Goal: Task Accomplishment & Management: Use online tool/utility

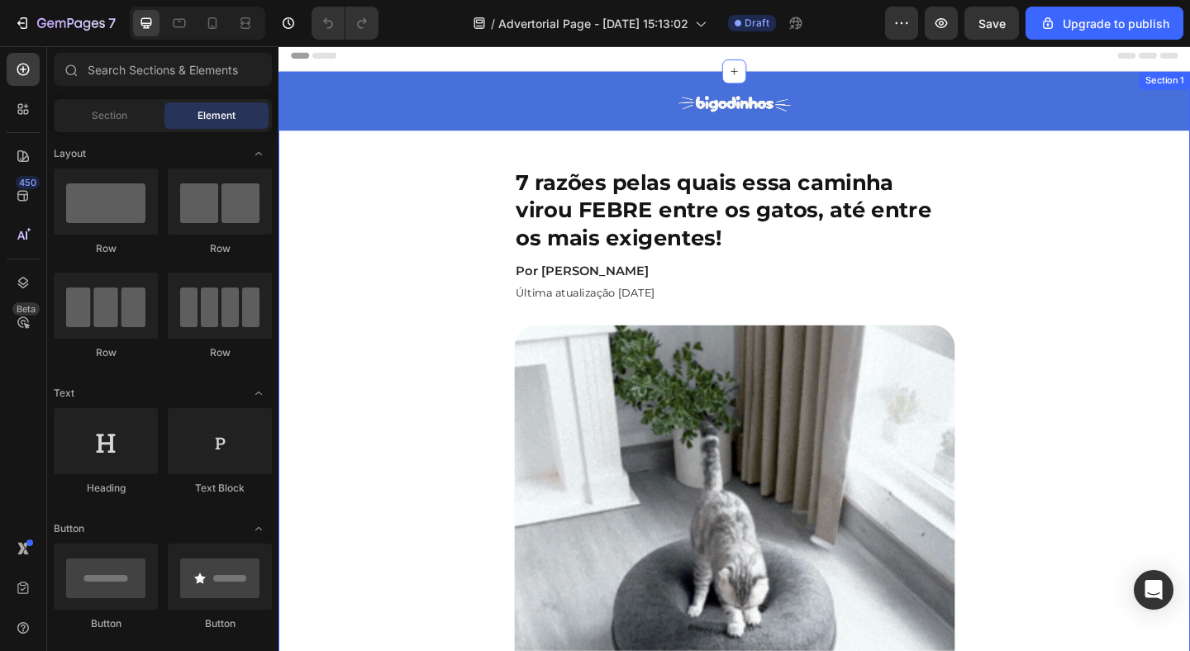
scroll to position [6, 0]
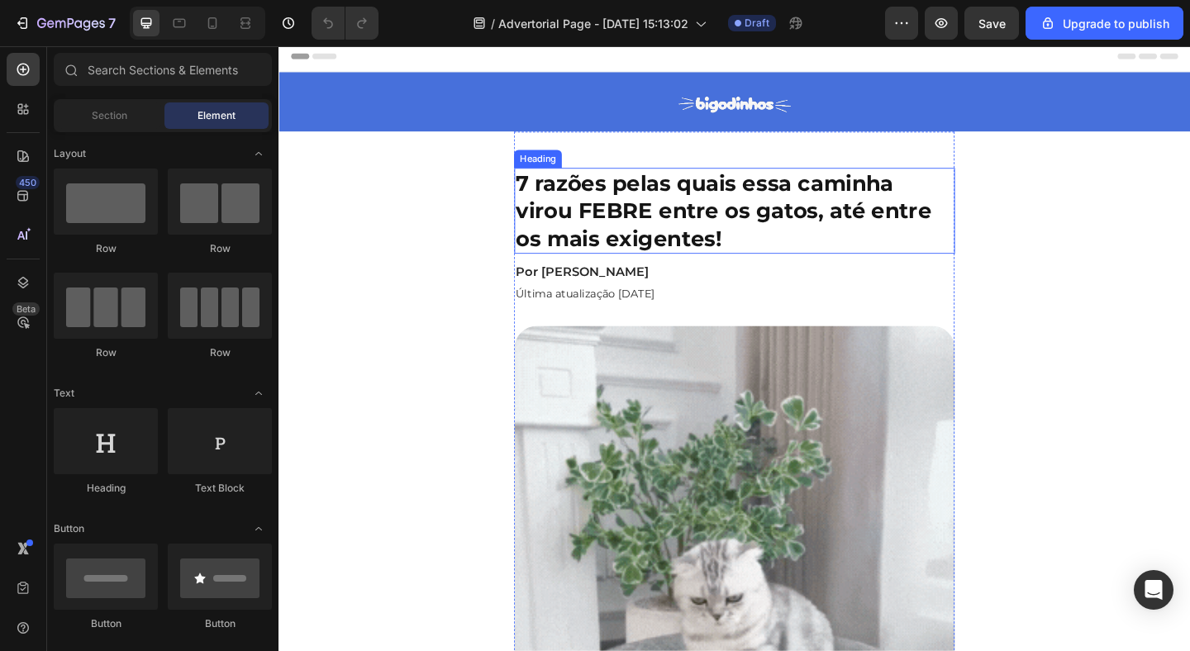
click at [829, 243] on h1 "7 razões pelas quais essa caminha virou FEBRE entre os gatos, até entre os mais…" at bounding box center [774, 225] width 479 height 93
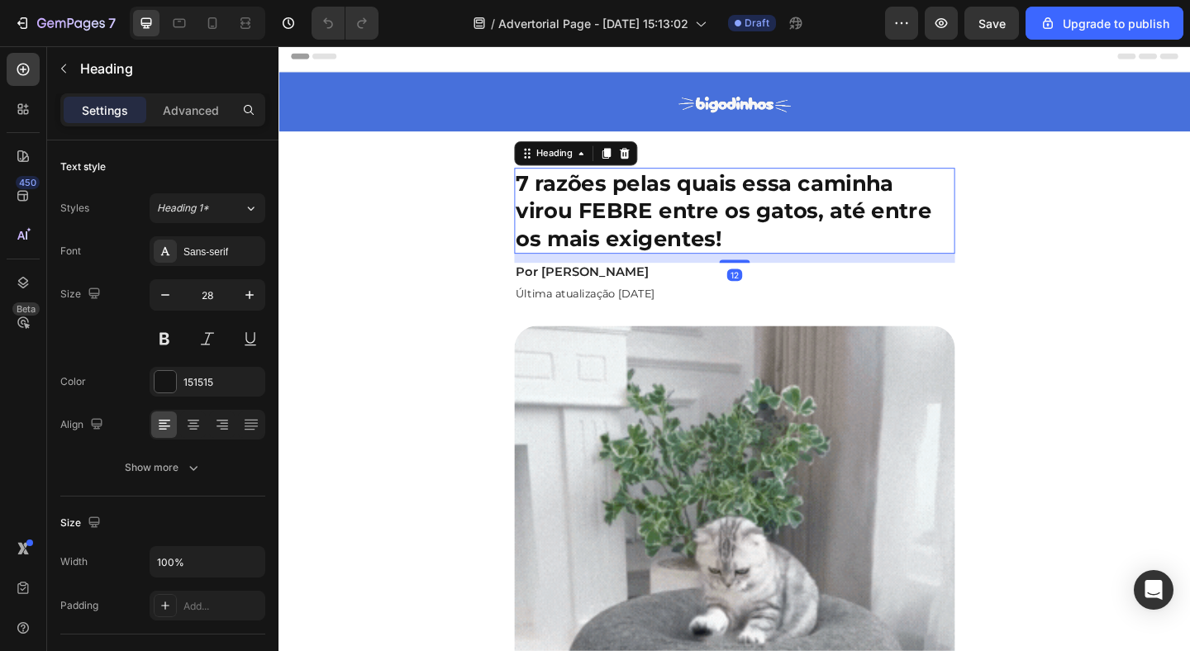
click at [829, 243] on h1 "7 razões pelas quais essa caminha virou FEBRE entre os gatos, até entre os mais…" at bounding box center [774, 225] width 479 height 93
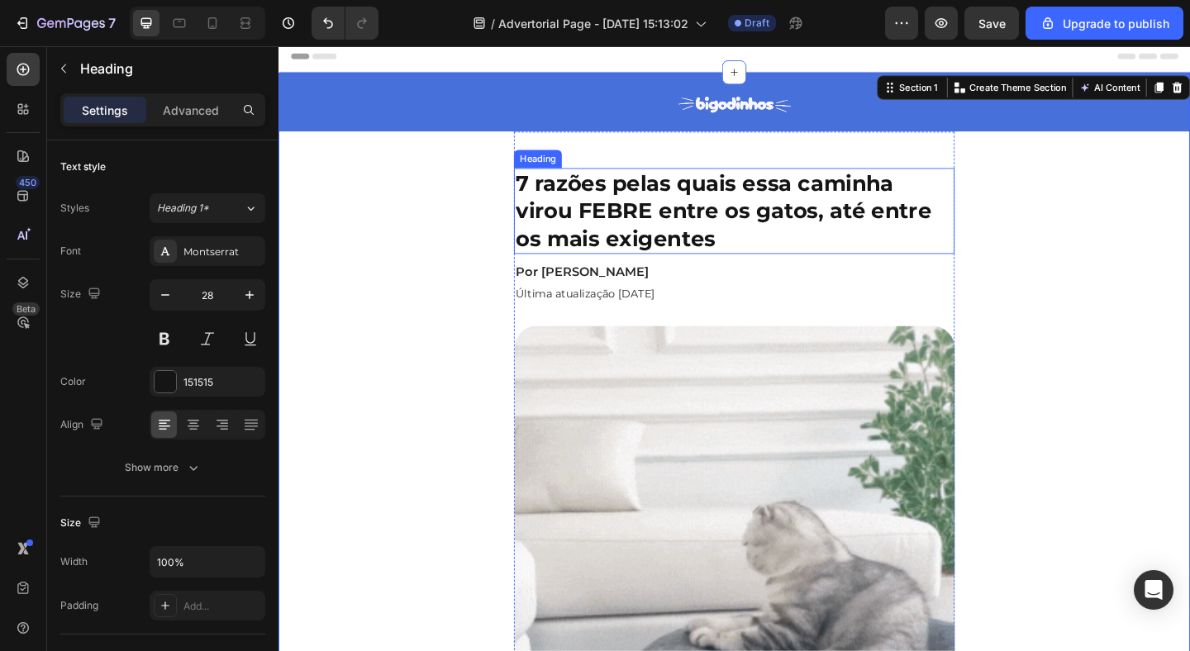
click at [874, 225] on p "7 razões pelas quais essa caminha virou FEBRE entre os gatos, até entre os mais…" at bounding box center [774, 225] width 476 height 90
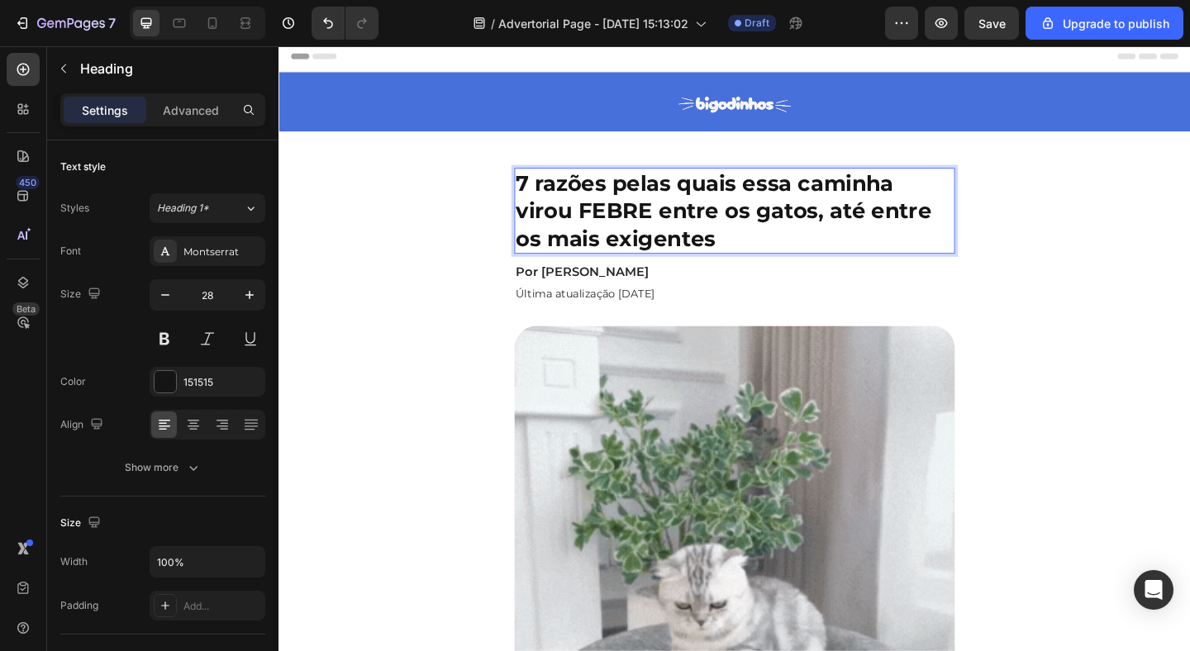
click at [872, 232] on p "7 razões pelas quais essa caminha virou FEBRE entre os gatos, até entre os mais…" at bounding box center [774, 225] width 476 height 90
click at [905, 237] on p "7 razões pelas quais essa caminha virou FEBRE entre os gatos.. até entre os mai…" at bounding box center [774, 225] width 476 height 90
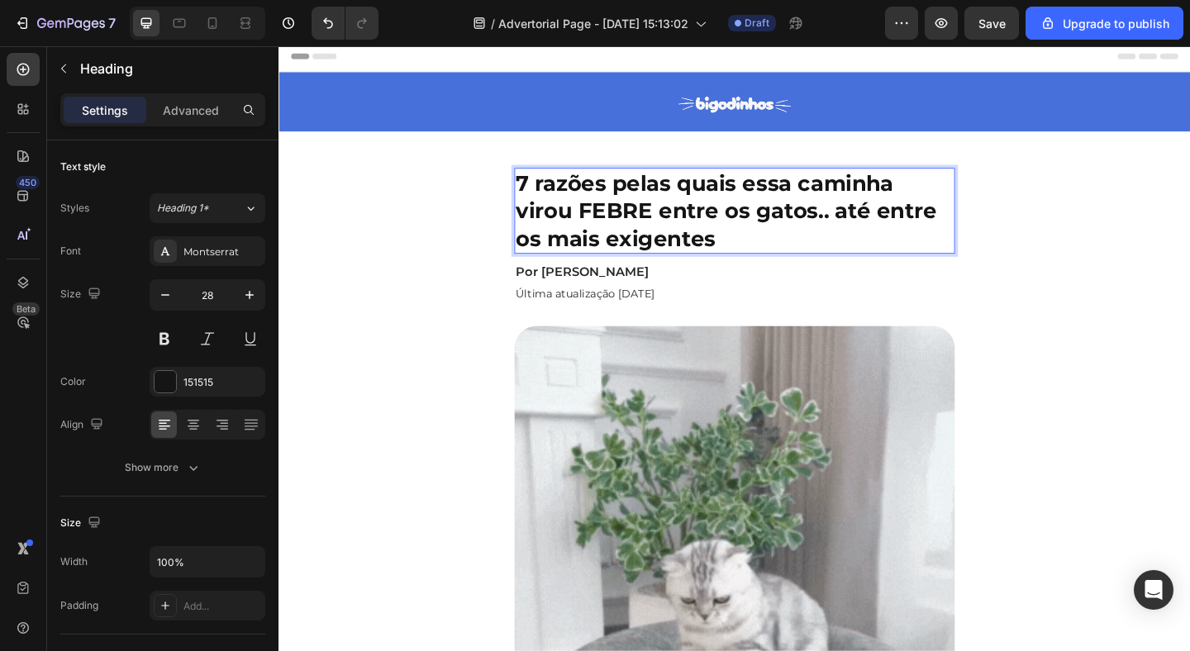
click at [900, 231] on p "7 razões pelas quais essa caminha virou FEBRE entre os gatos.. até entre os mai…" at bounding box center [774, 225] width 476 height 90
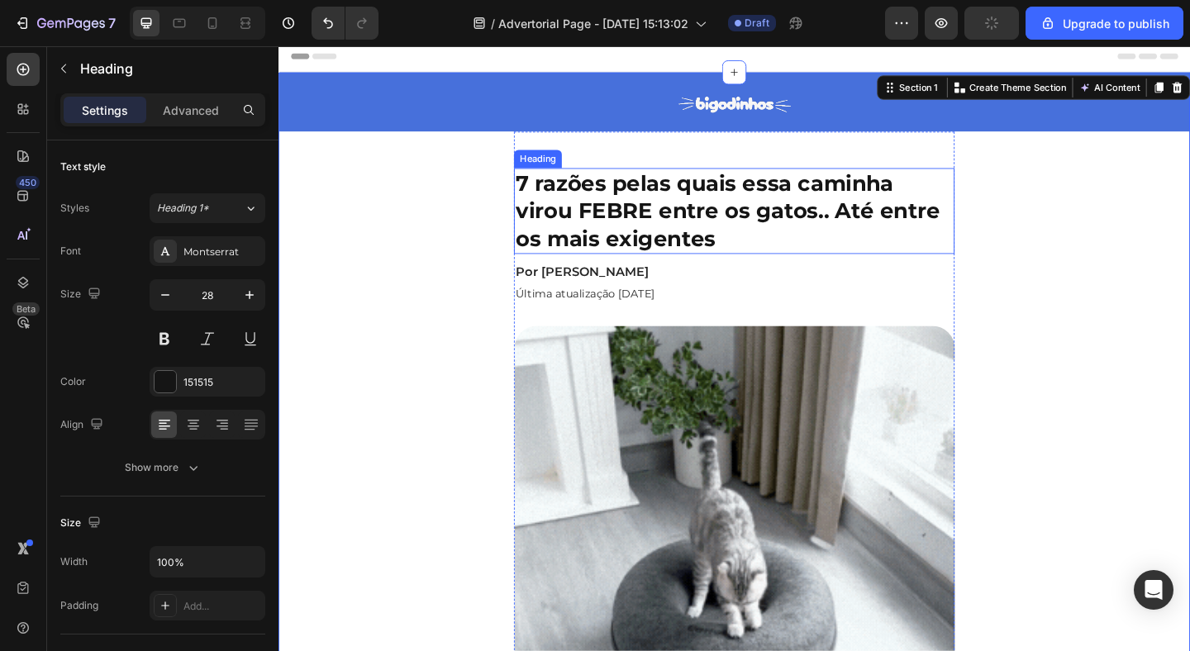
click at [897, 241] on p "7 razões pelas quais essa caminha virou FEBRE entre os gatos.. Até entre os mai…" at bounding box center [774, 225] width 476 height 90
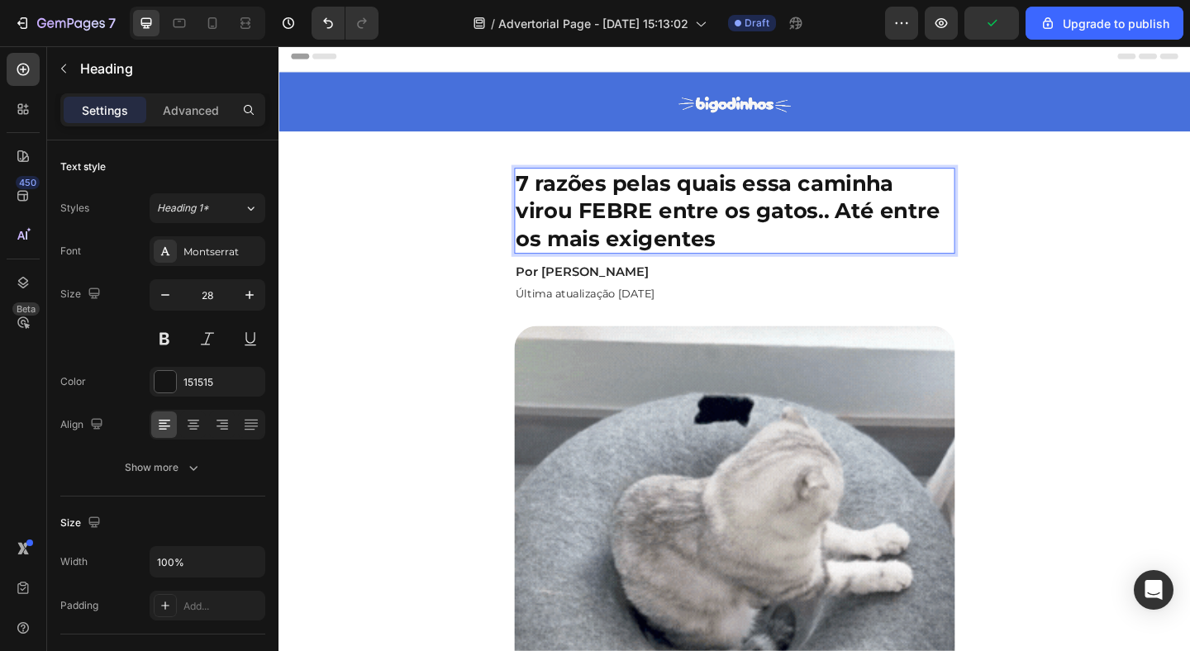
click at [898, 228] on p "7 razões pelas quais essa caminha virou FEBRE entre os gatos.. Até entre os mai…" at bounding box center [774, 225] width 476 height 90
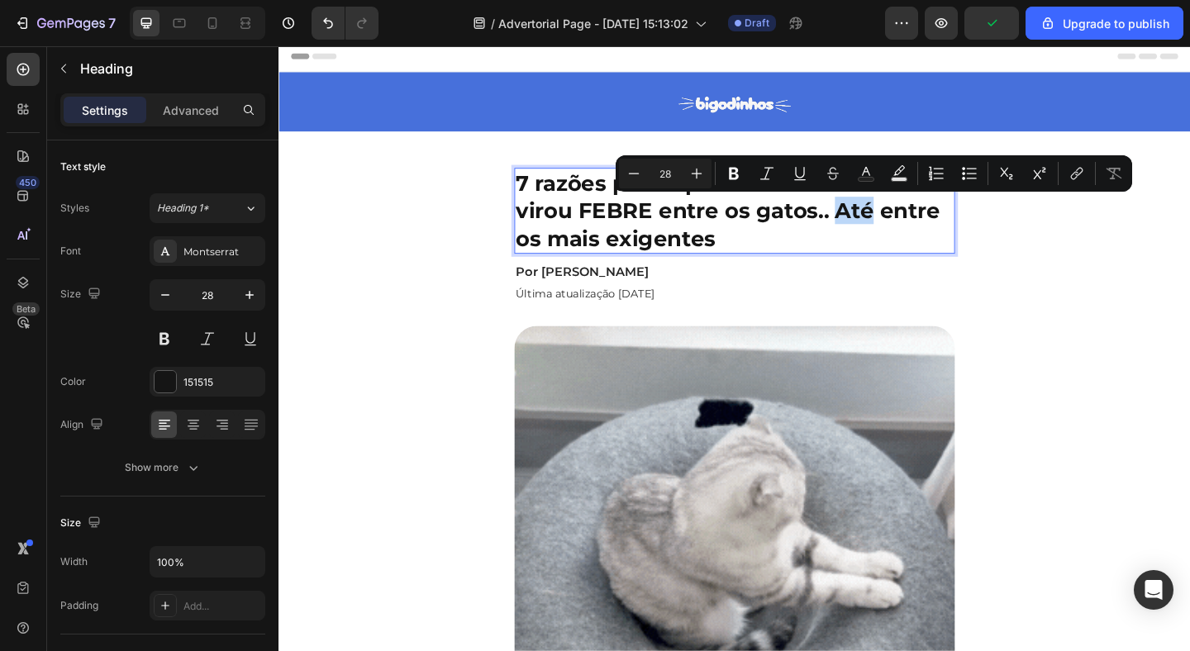
click at [896, 228] on p "7 razões pelas quais essa caminha virou FEBRE entre os gatos.. Até entre os mai…" at bounding box center [774, 225] width 476 height 90
click at [888, 228] on p "7 razões pelas quais essa caminha virou FEBRE entre os gatos.. Até entre os mai…" at bounding box center [774, 225] width 476 height 90
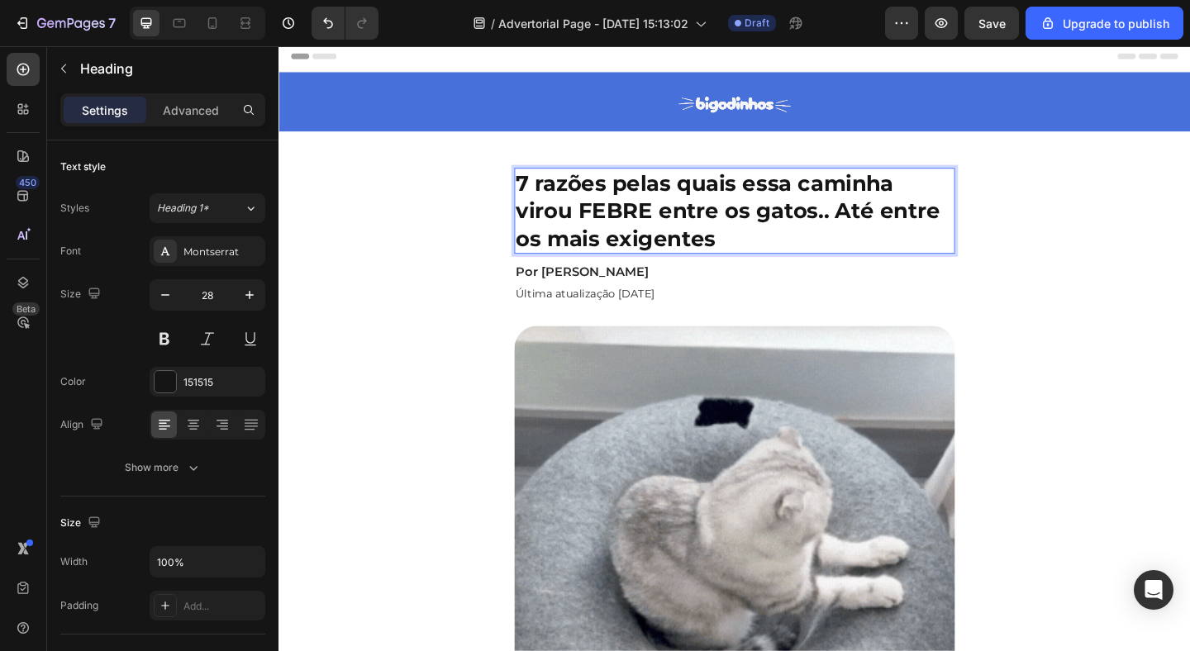
click at [896, 228] on p "7 razões pelas quais essa caminha virou FEBRE entre os gatos.. Até entre os mai…" at bounding box center [774, 225] width 476 height 90
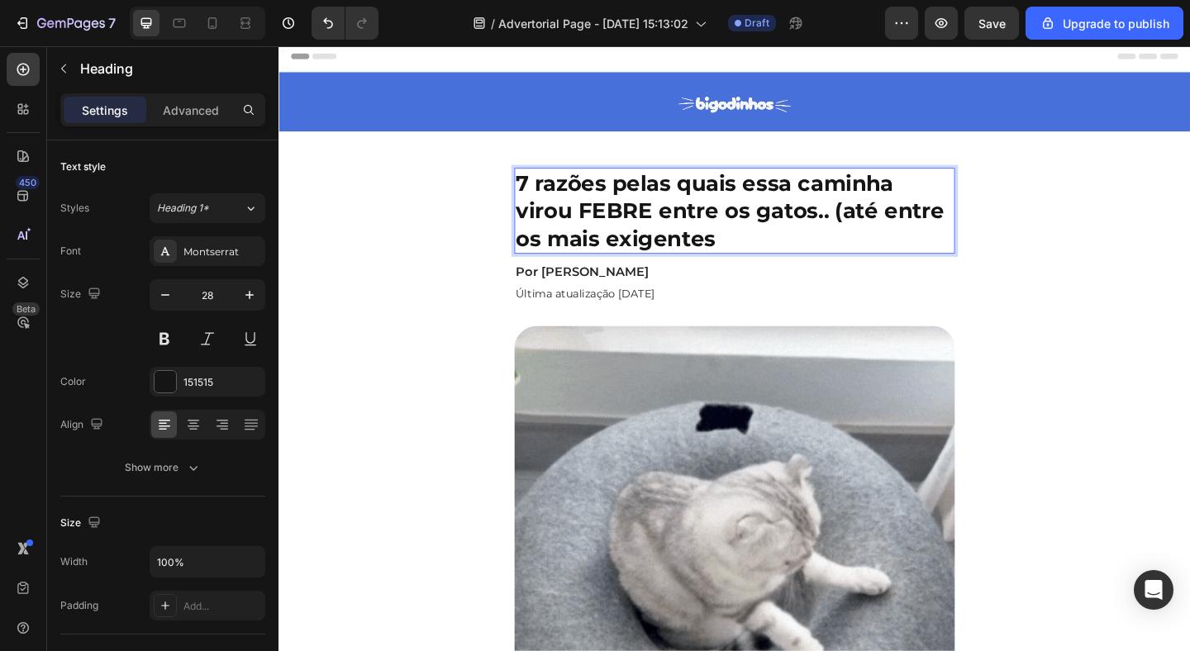
click at [878, 256] on p "7 razões pelas quais essa caminha virou FEBRE entre os gatos.. (até entre os ma…" at bounding box center [774, 225] width 476 height 90
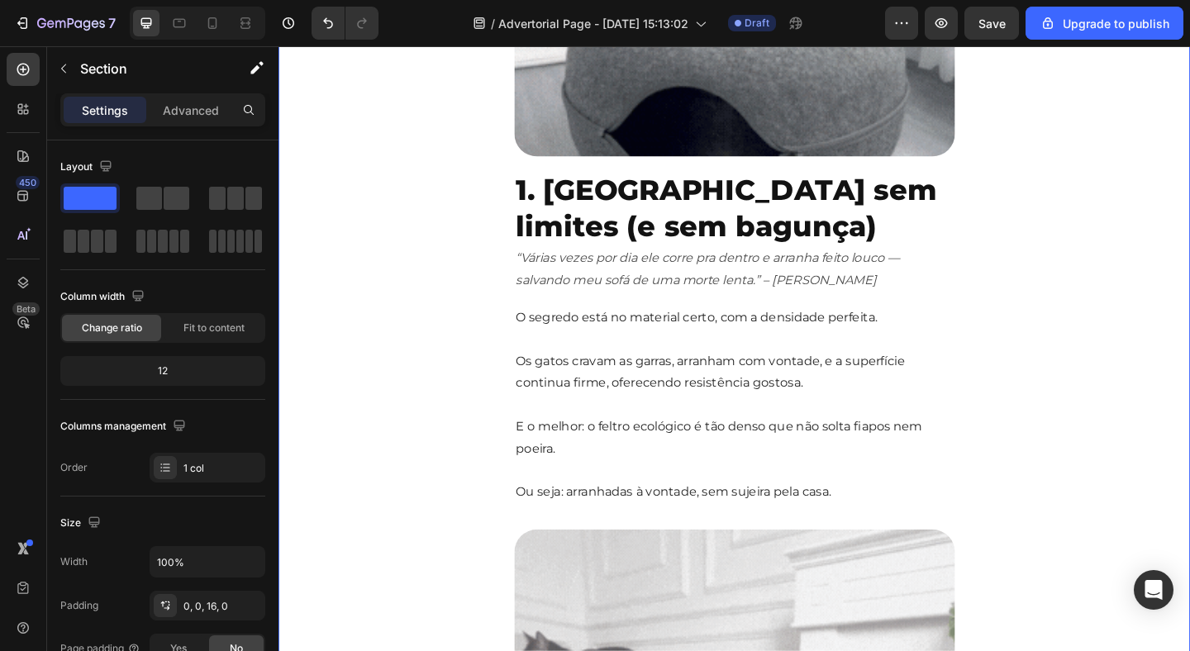
scroll to position [665, 0]
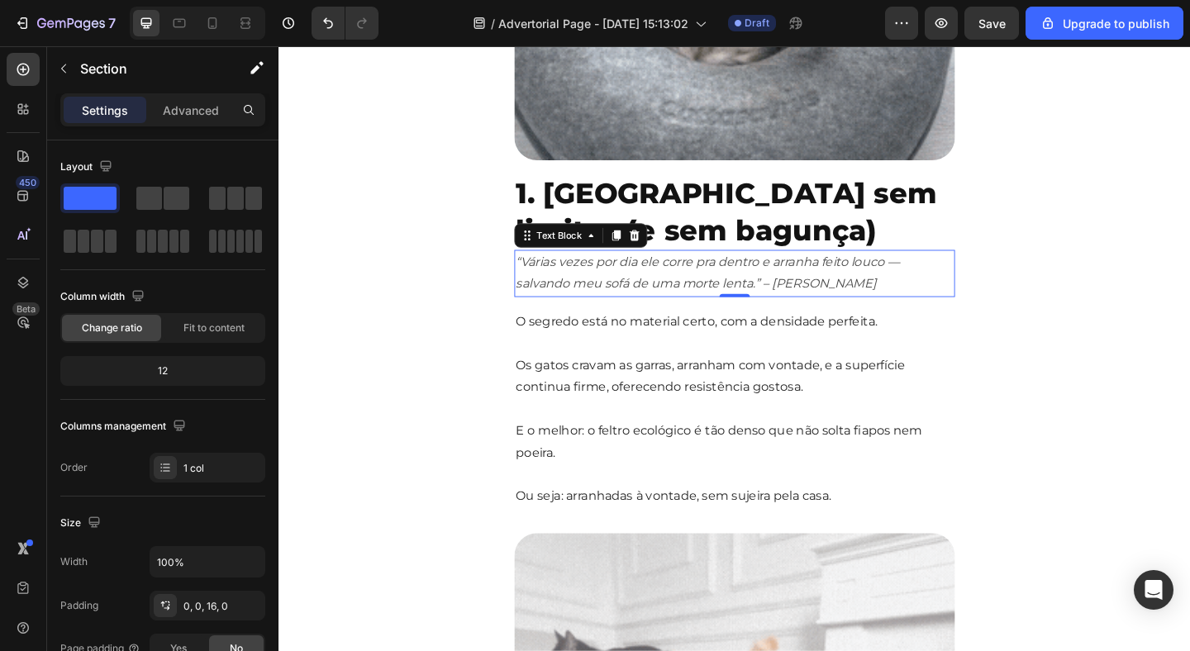
click at [944, 285] on p "“Várias vezes por dia ele corre pra dentro e arranha feito louco — salvando meu…" at bounding box center [774, 293] width 476 height 48
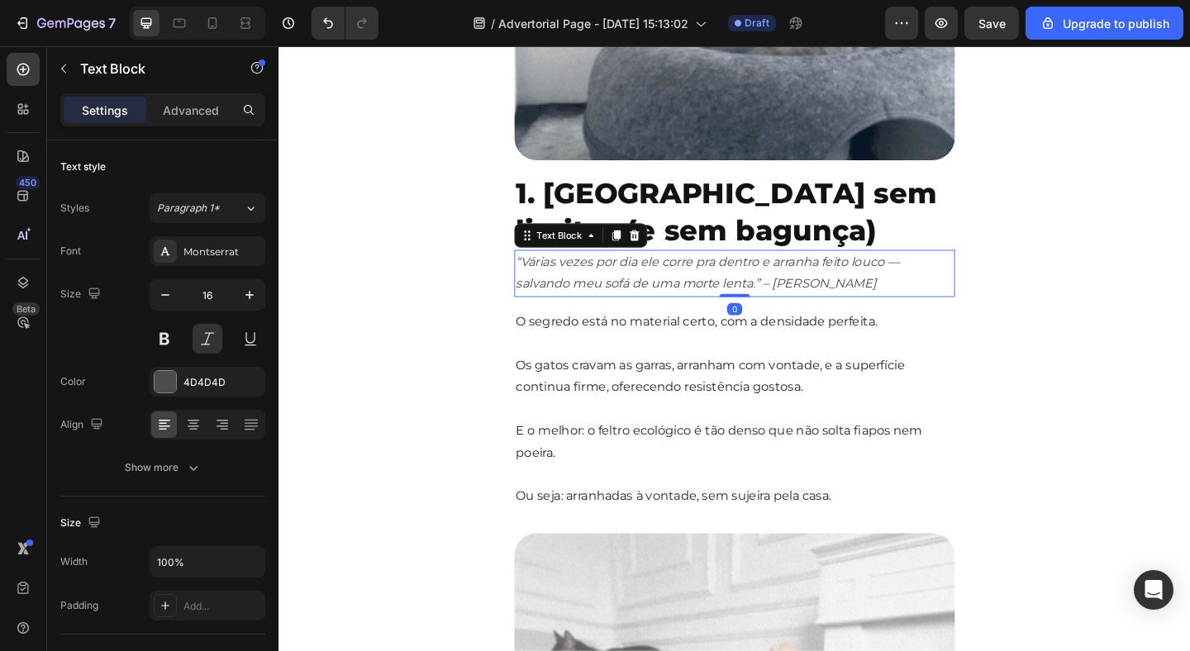
click at [970, 289] on p "“Várias vezes por dia ele corre pra dentro e arranha feito louco — salvando meu…" at bounding box center [774, 293] width 476 height 48
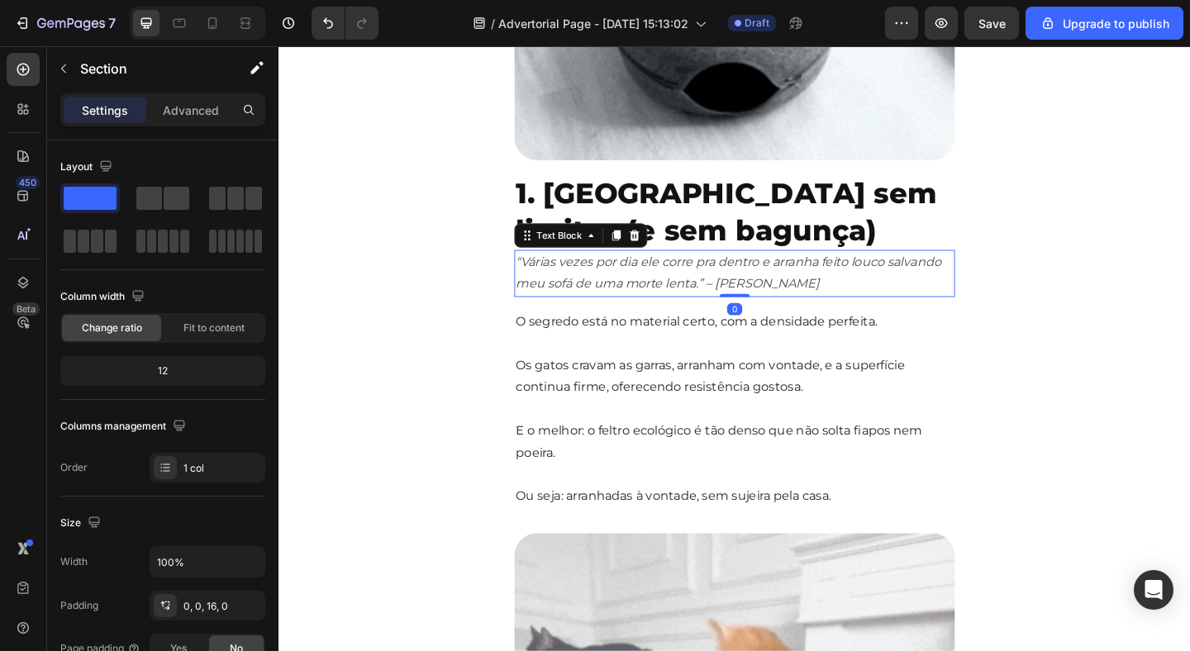
click at [941, 280] on p "“Várias vezes por dia ele corre pra dentro e arranha feito louco salvando meu s…" at bounding box center [774, 293] width 476 height 48
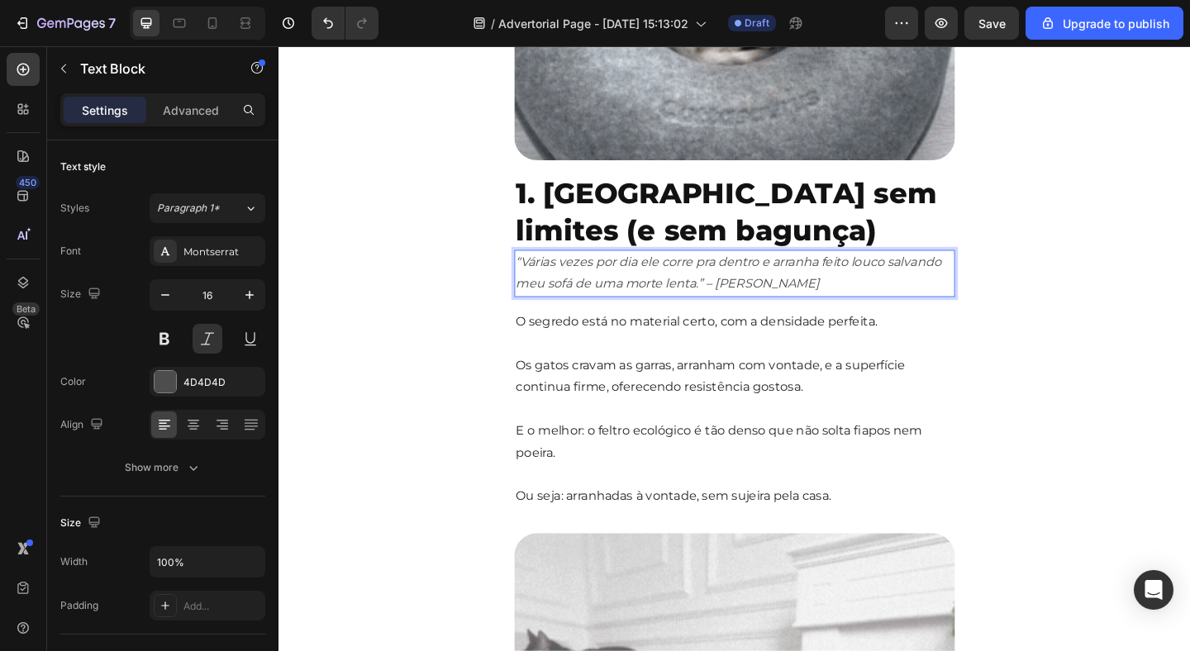
click at [942, 281] on p "“Várias vezes por dia ele corre pra dentro e arranha feito louco salvando meu s…" at bounding box center [774, 293] width 476 height 48
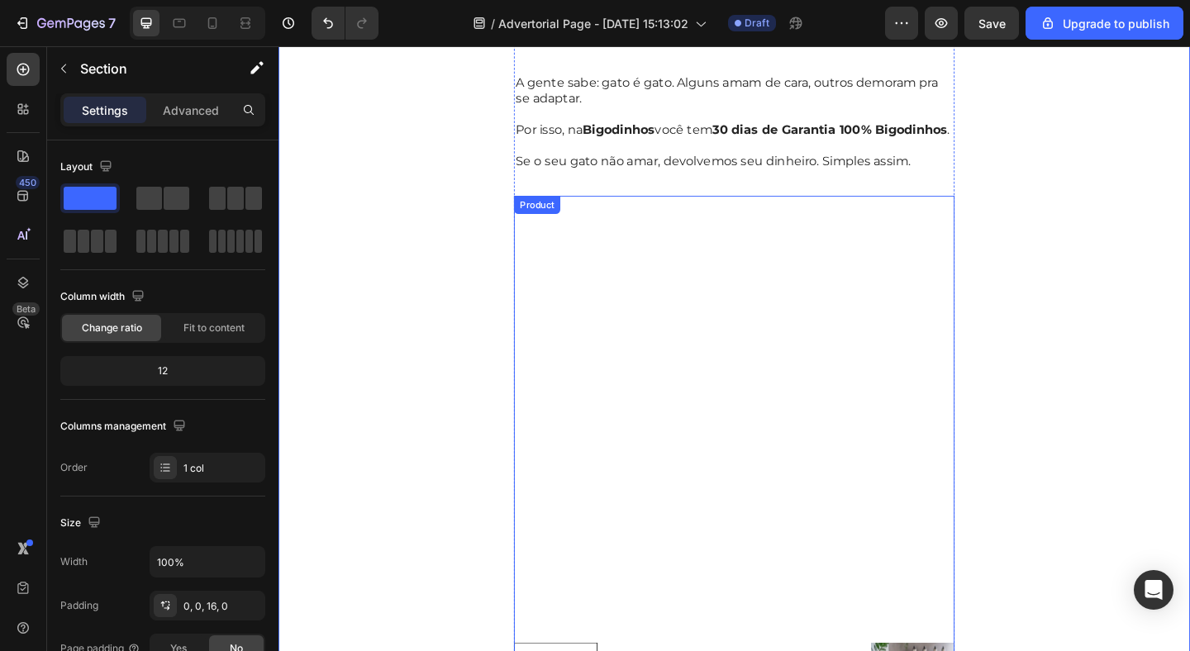
scroll to position [3253, 0]
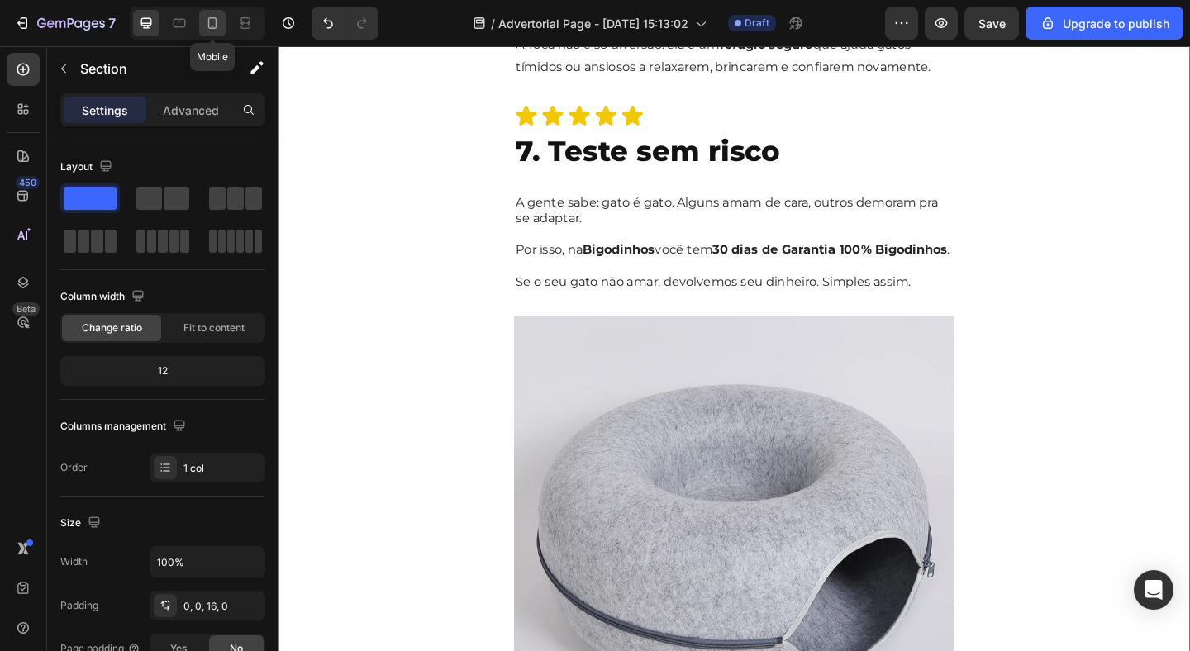
click at [212, 28] on icon at bounding box center [212, 23] width 17 height 17
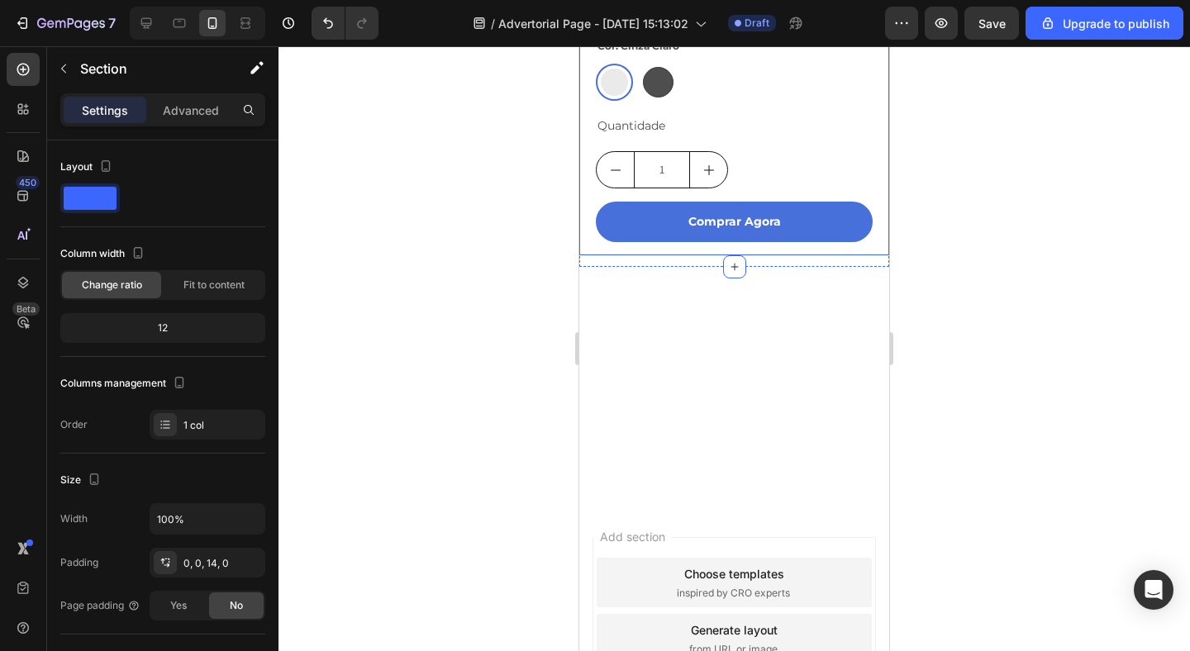
scroll to position [3253, 0]
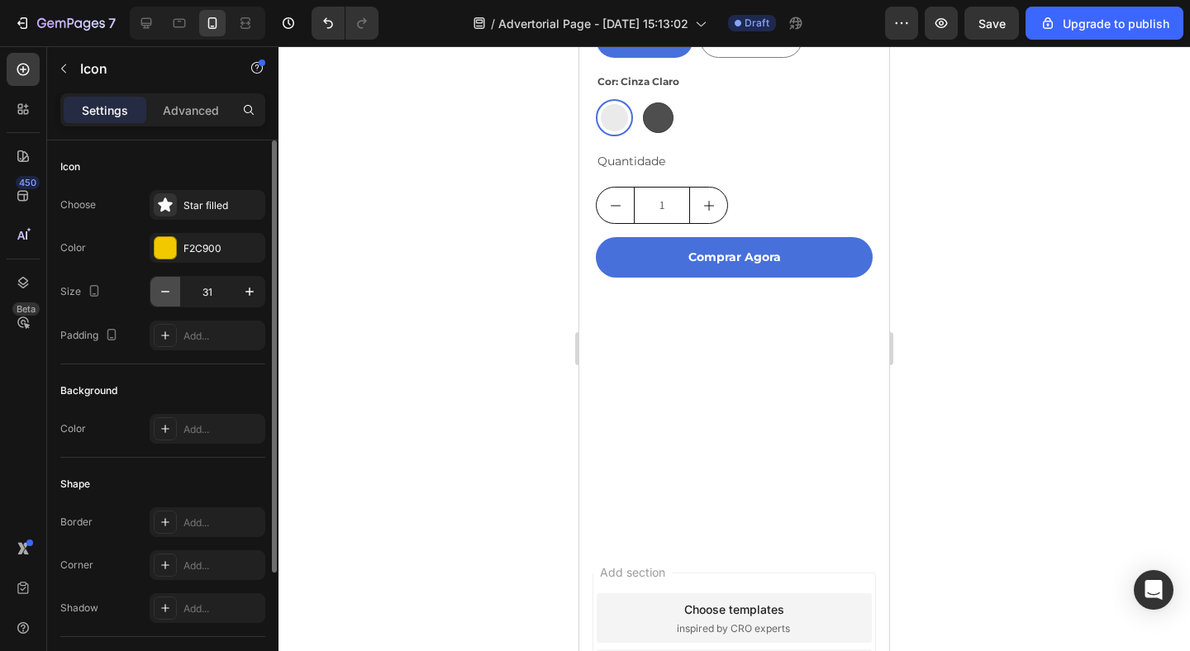
click at [167, 295] on icon "button" at bounding box center [165, 291] width 17 height 17
click at [167, 294] on icon "button" at bounding box center [165, 291] width 17 height 17
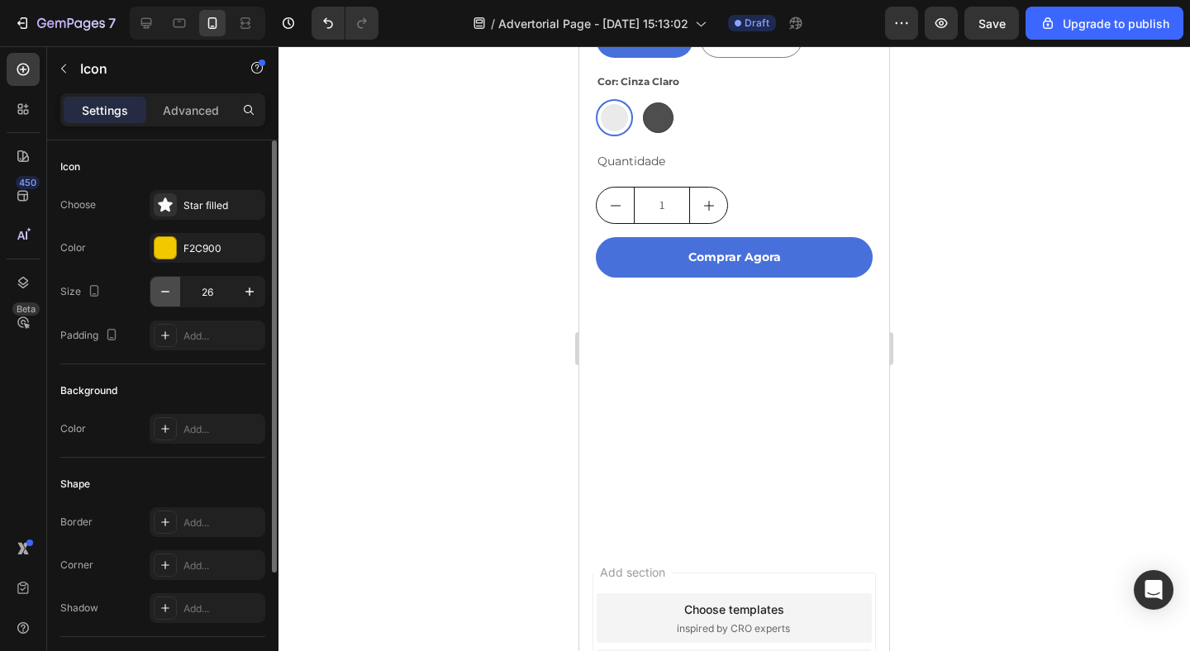
click at [167, 294] on icon "button" at bounding box center [165, 291] width 17 height 17
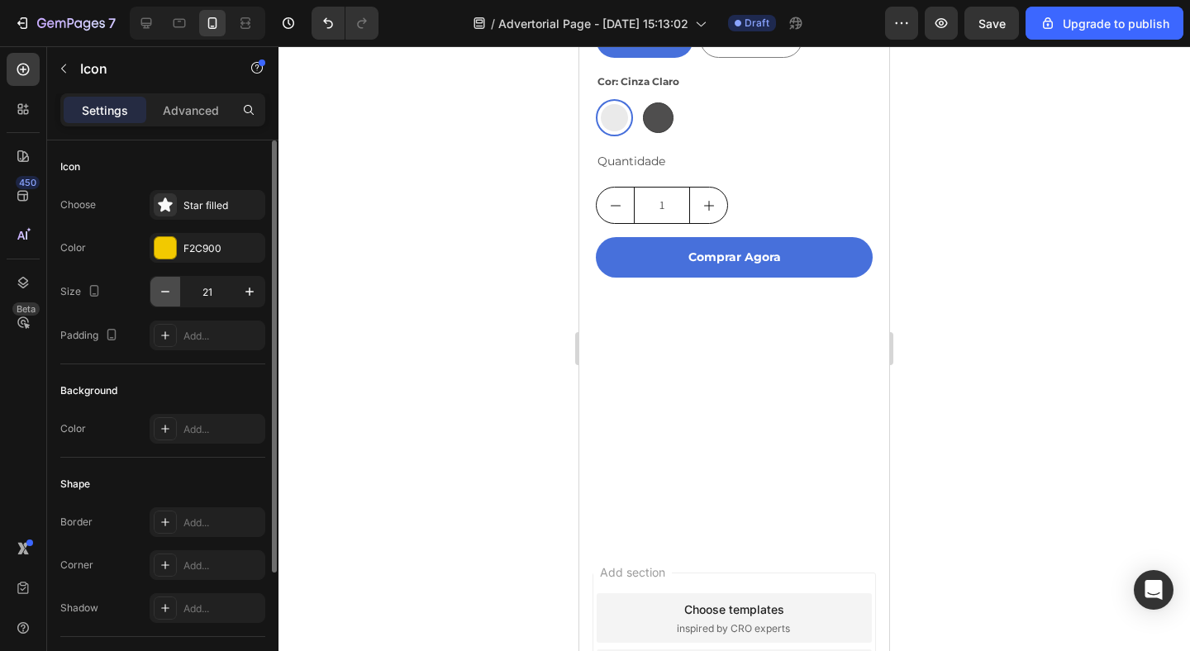
click at [167, 294] on icon "button" at bounding box center [165, 291] width 17 height 17
type input "20"
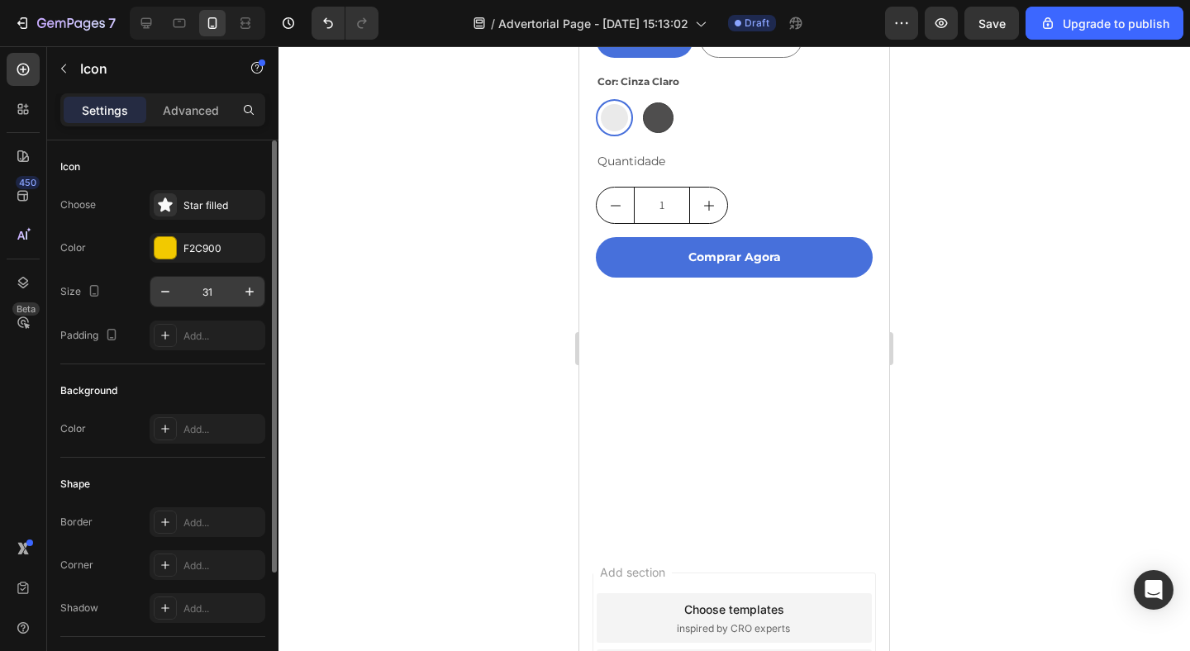
click at [207, 287] on input "31" at bounding box center [207, 292] width 55 height 30
type input "20"
click at [212, 296] on input "20" at bounding box center [207, 292] width 55 height 30
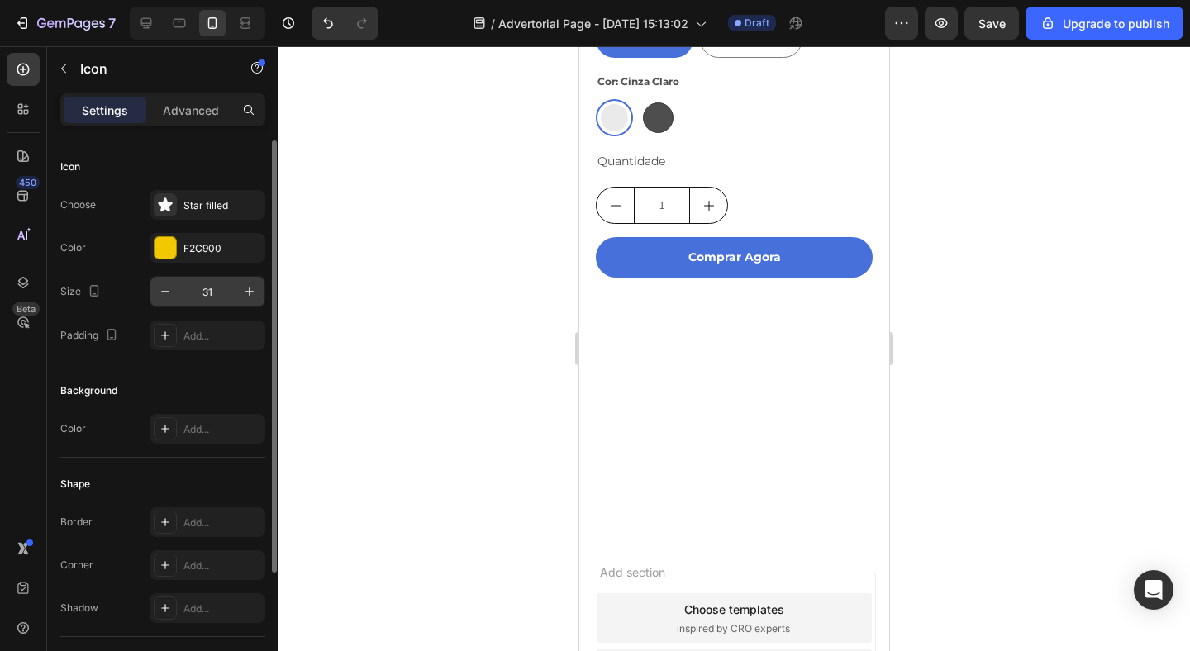
click at [214, 290] on input "31" at bounding box center [207, 292] width 55 height 30
paste input "20"
type input "20"
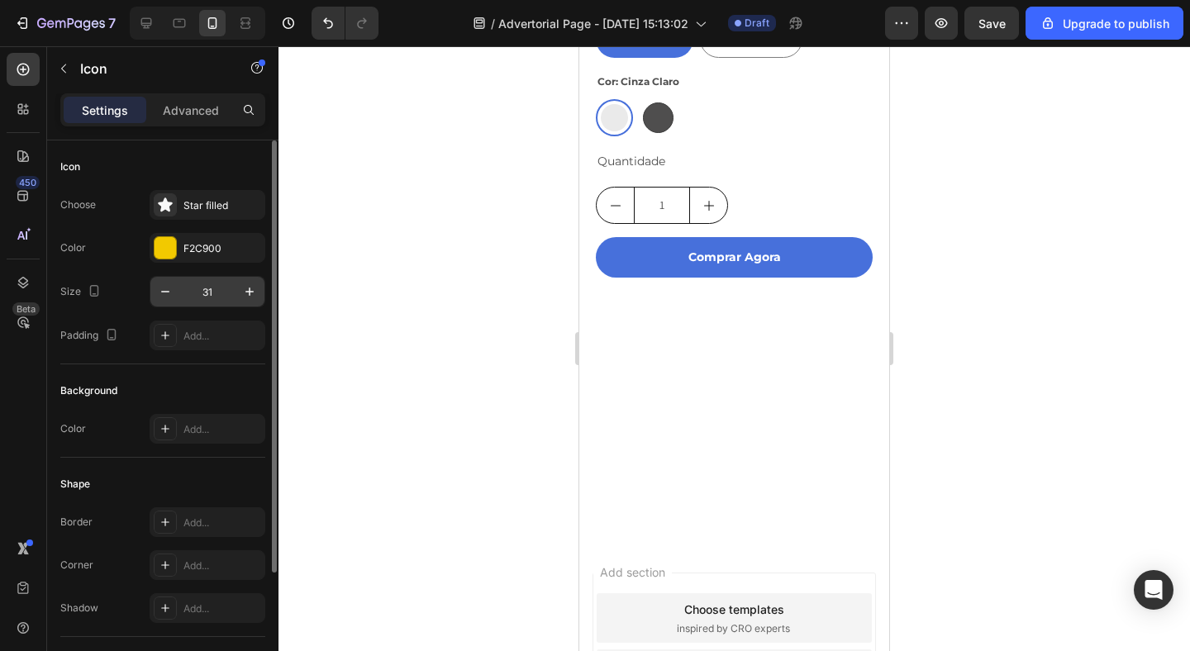
click at [208, 290] on input "31" at bounding box center [207, 292] width 55 height 30
paste input "20"
type input "20"
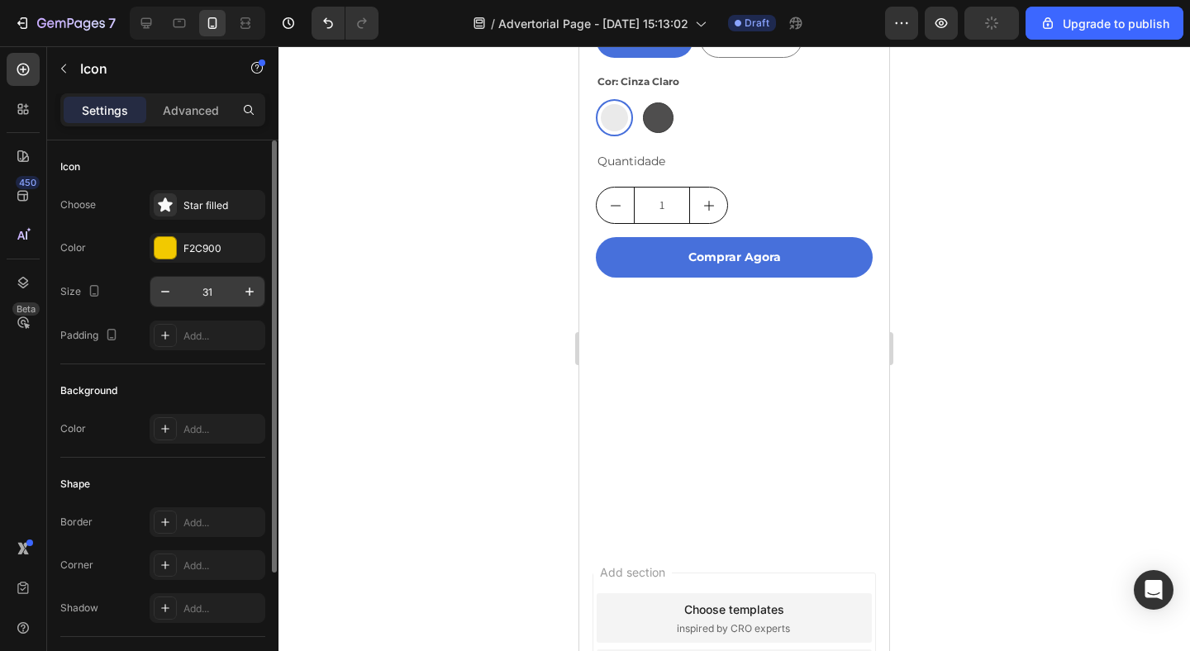
click at [212, 297] on input "31" at bounding box center [207, 292] width 55 height 30
paste input "20"
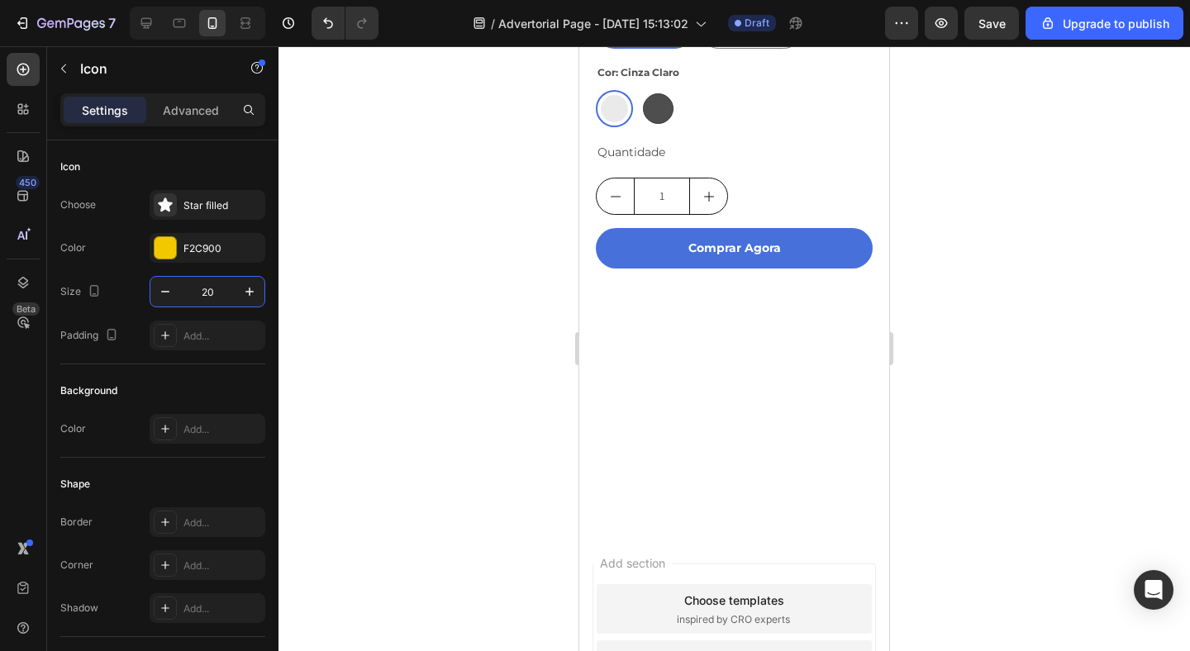
type input "20"
click at [450, 394] on div at bounding box center [734, 348] width 912 height 605
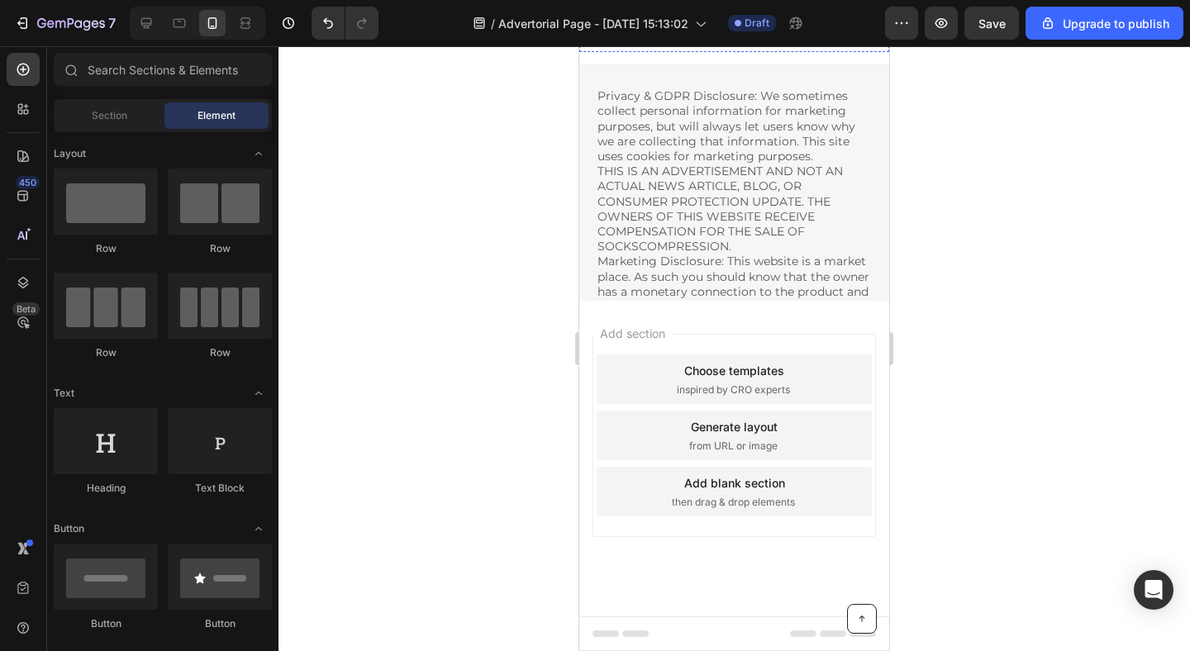
scroll to position [4025, 0]
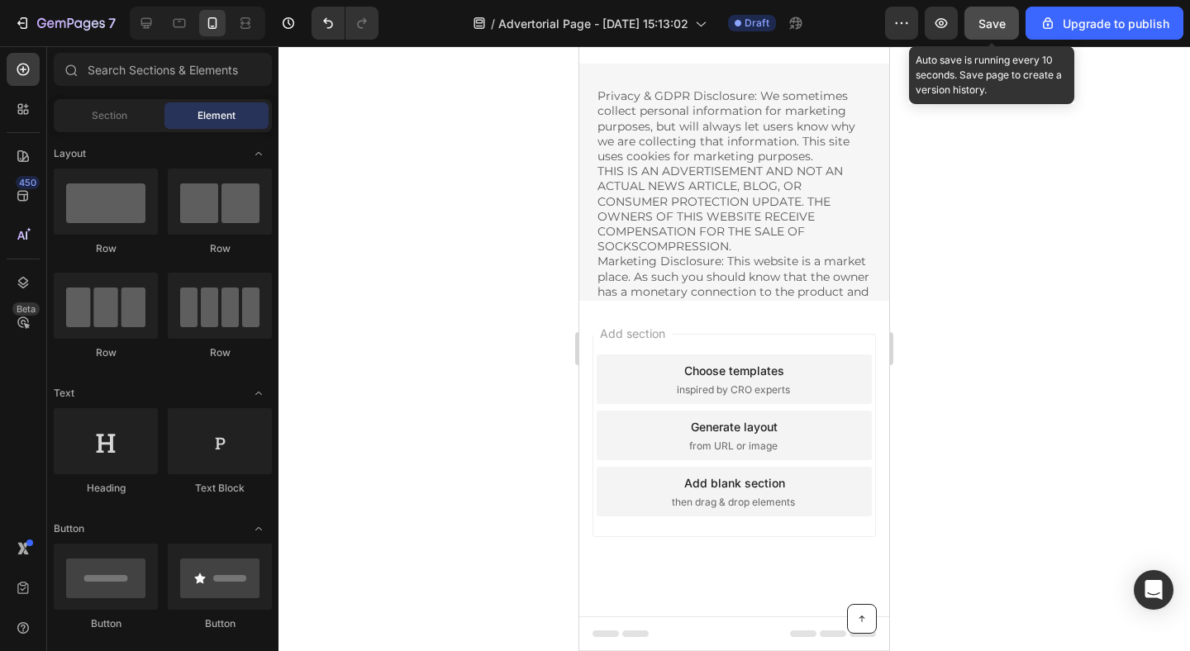
click at [983, 38] on button "Save" at bounding box center [991, 23] width 55 height 33
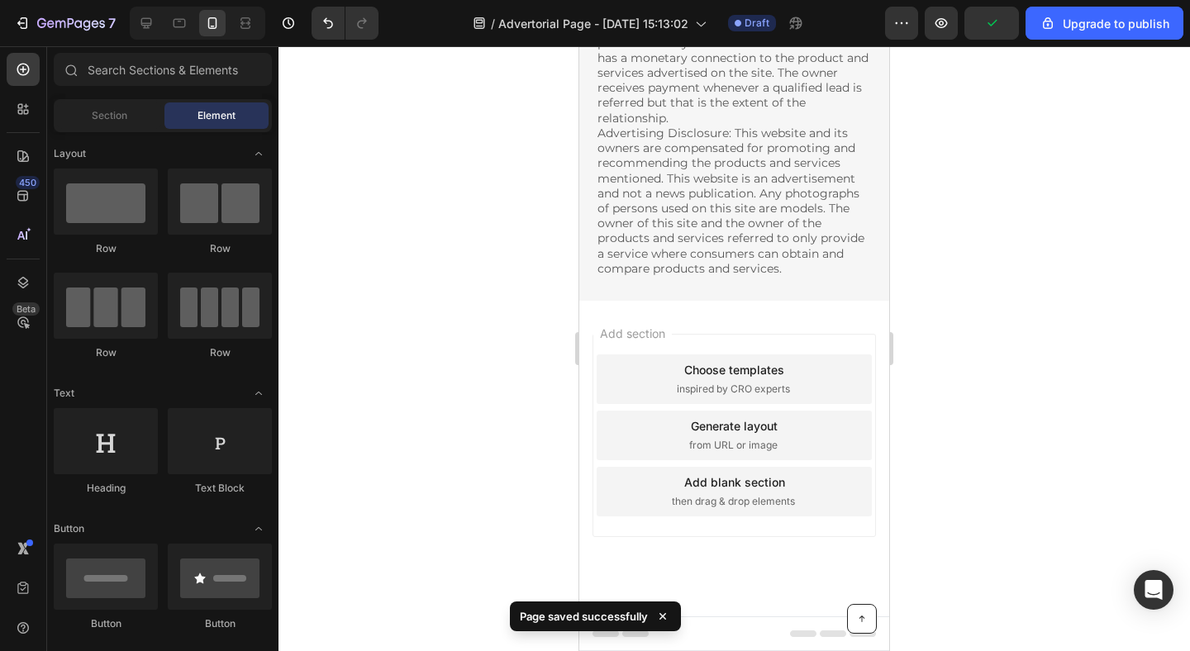
scroll to position [4476, 0]
click at [655, 257] on p "Privacy & GDPR Disclosure: We sometimes collect personal information for market…" at bounding box center [734, 65] width 274 height 421
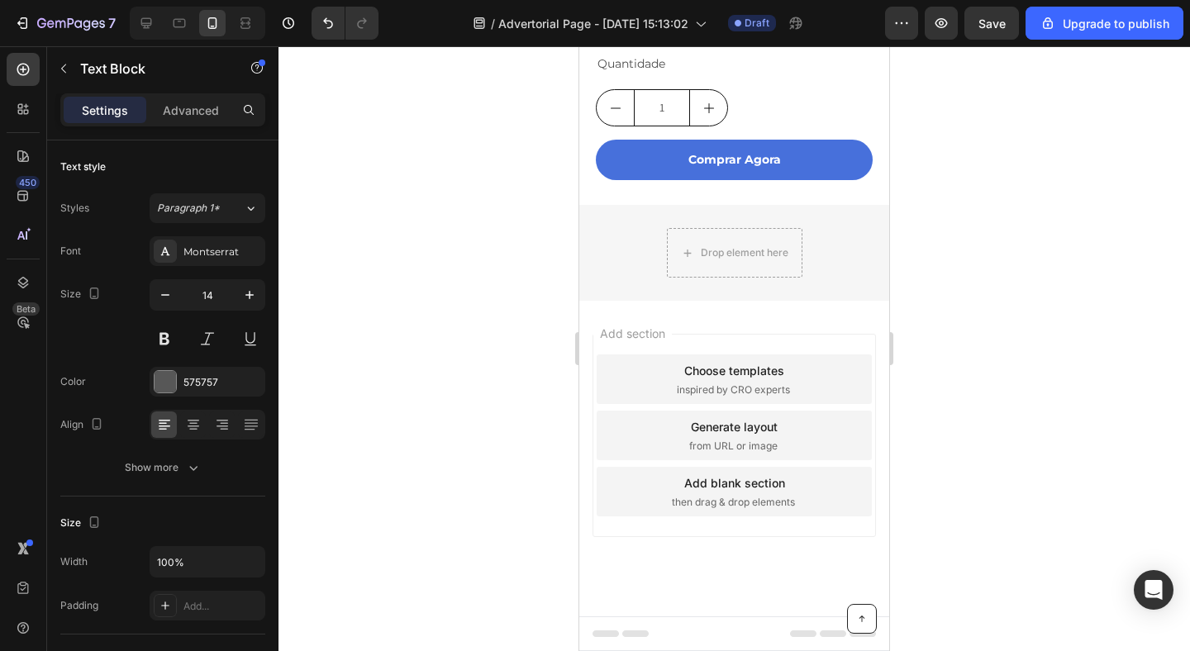
scroll to position [4394, 0]
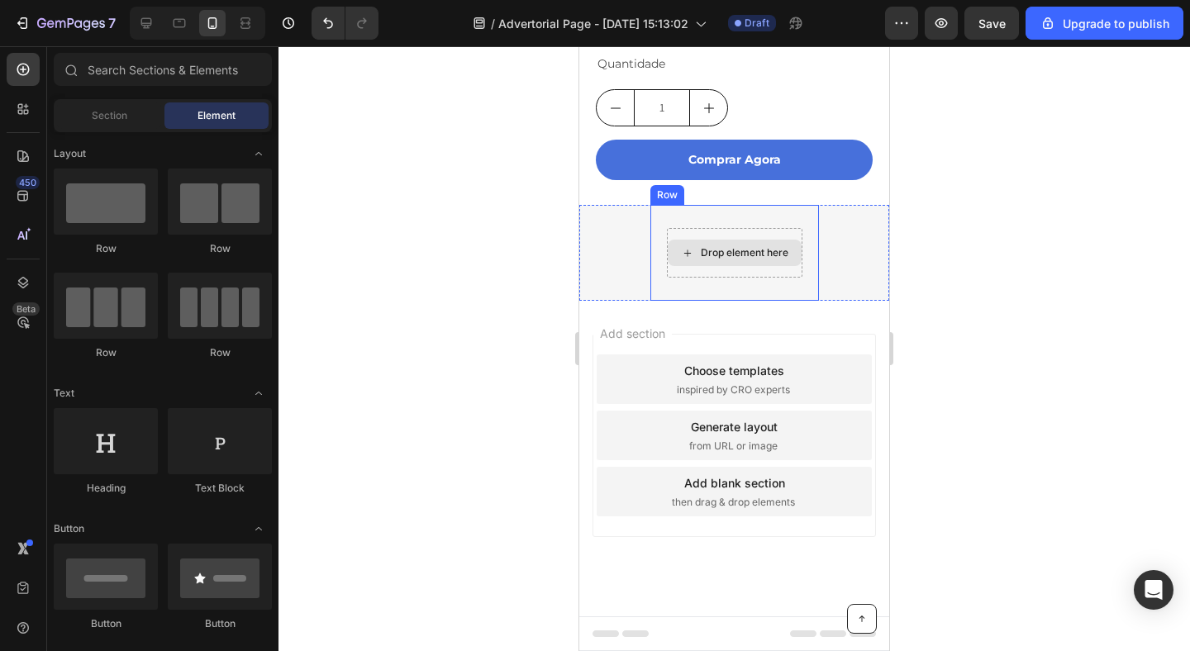
click at [786, 249] on div "Drop element here" at bounding box center [745, 252] width 88 height 13
click at [744, 225] on div "Drop element here Row" at bounding box center [734, 253] width 169 height 96
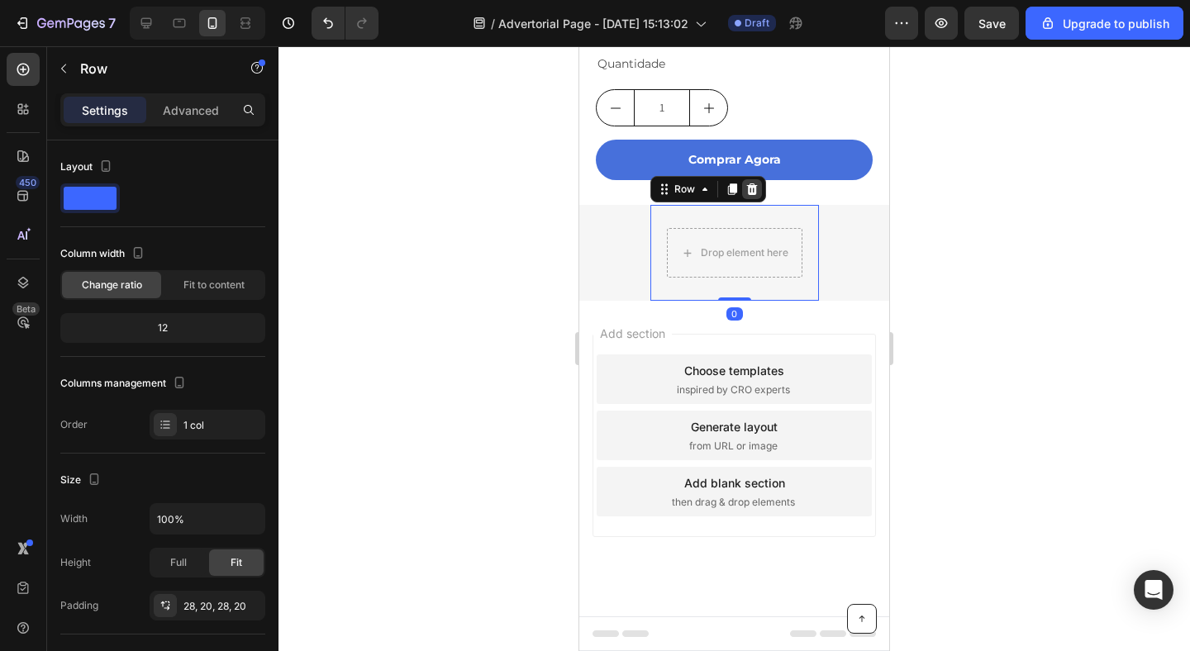
click at [754, 188] on icon at bounding box center [751, 189] width 11 height 12
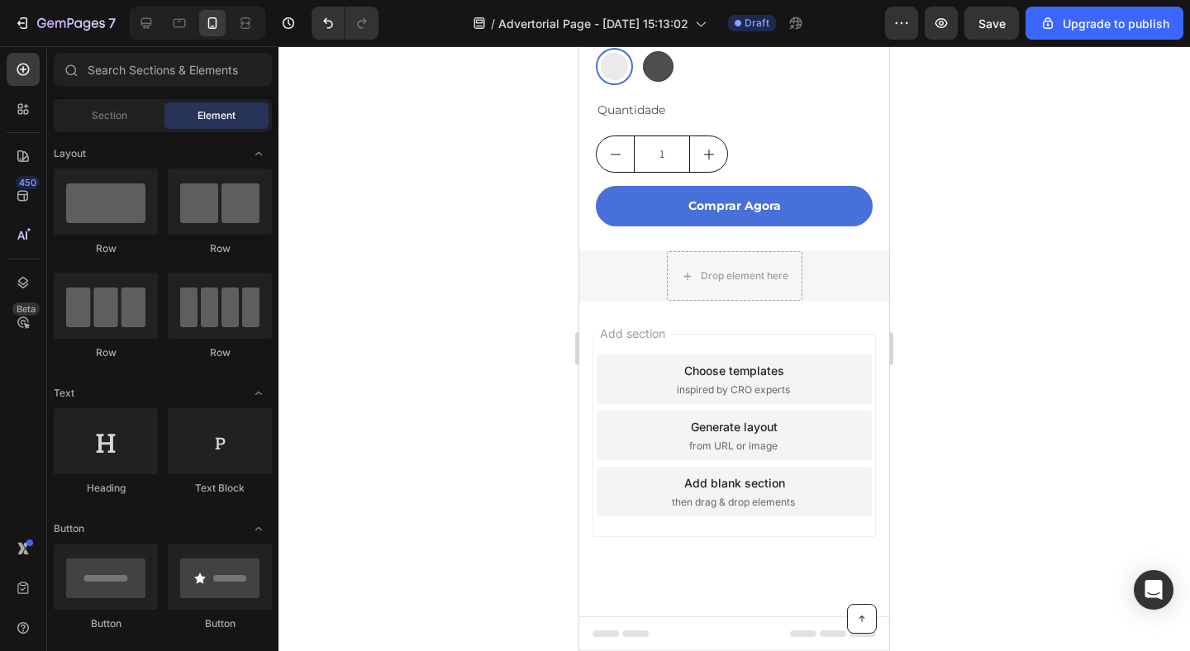
scroll to position [4348, 0]
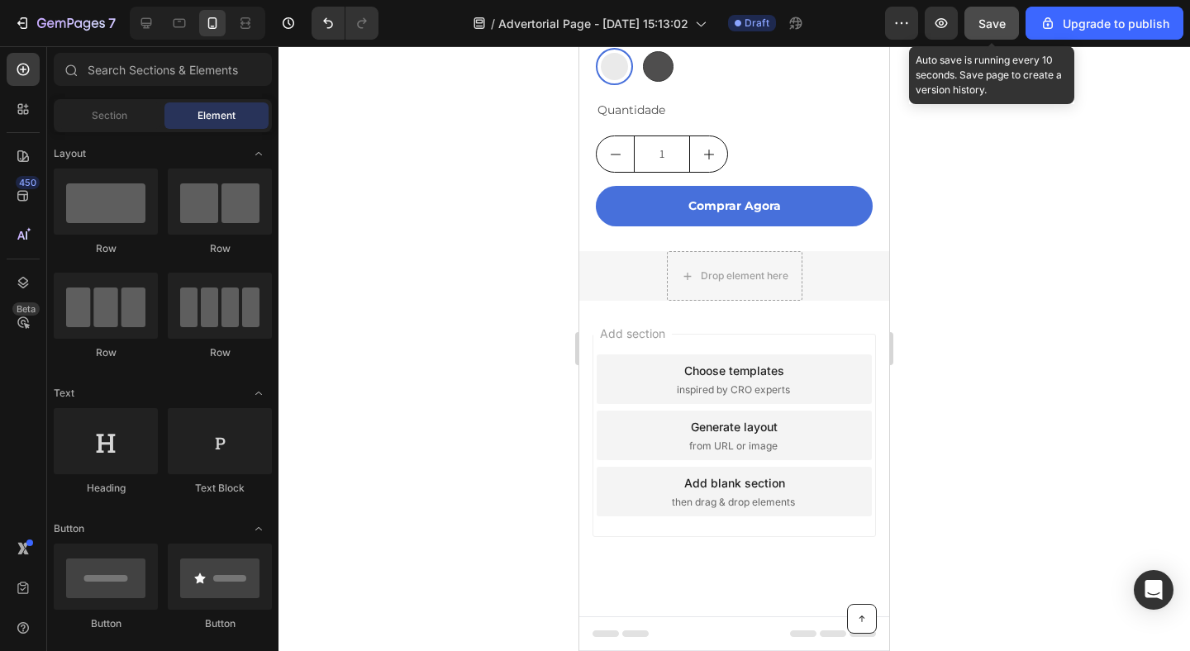
click at [993, 15] on div "Save" at bounding box center [991, 23] width 27 height 17
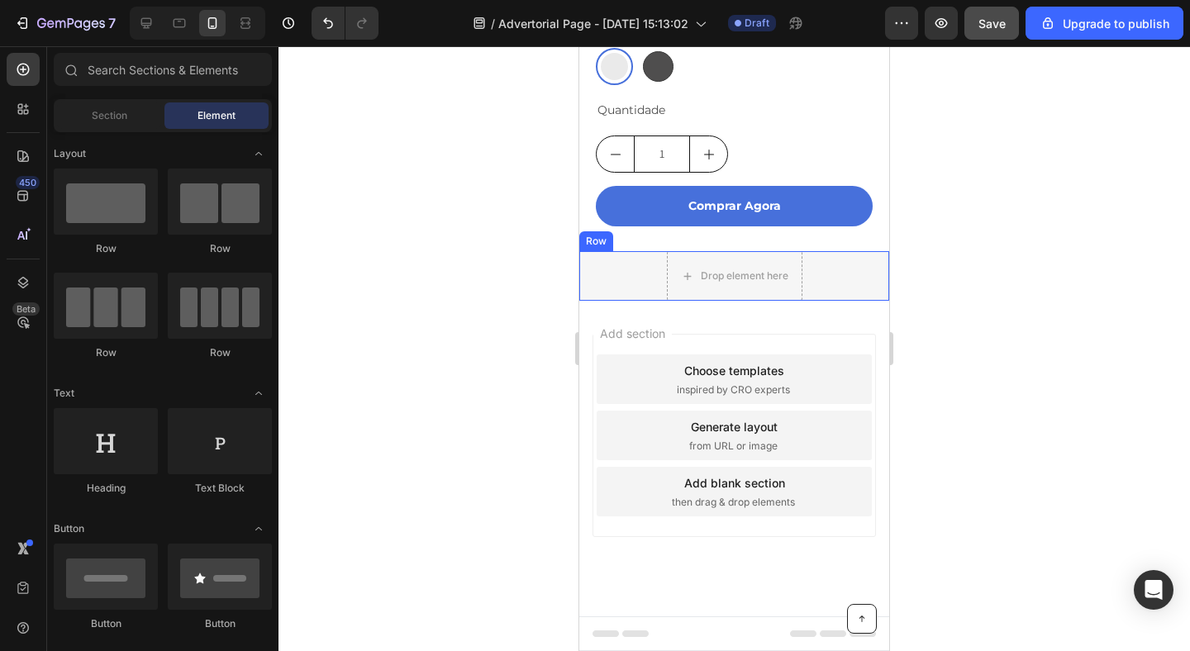
click at [626, 266] on div "Drop element here Row" at bounding box center [734, 276] width 310 height 50
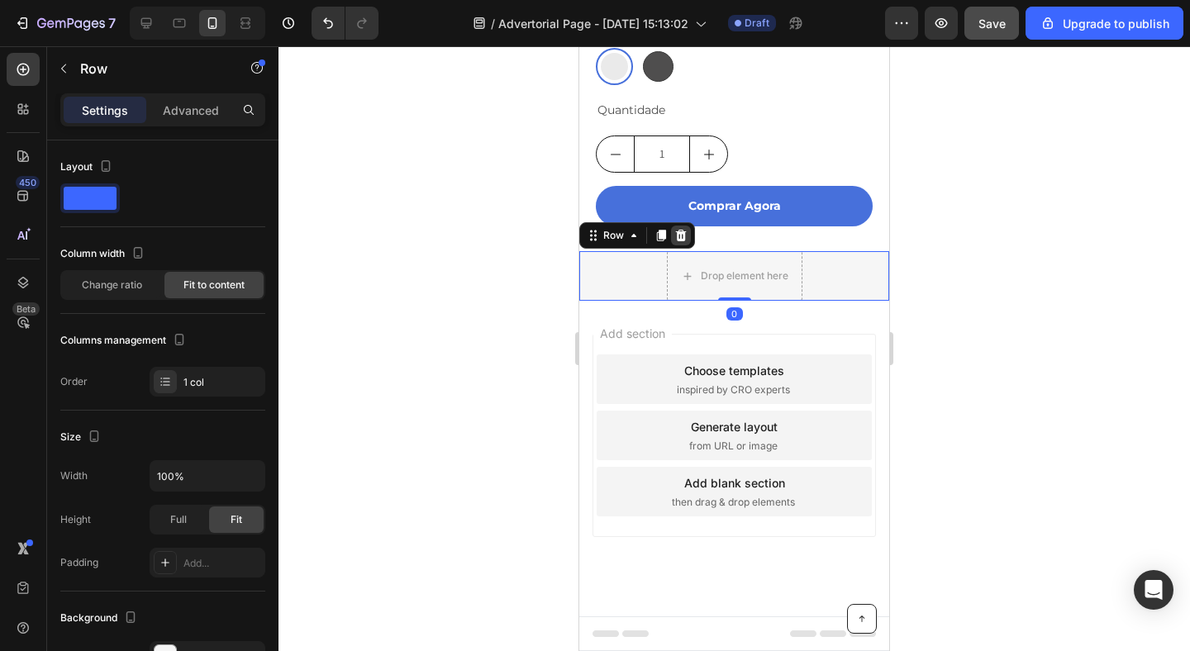
click at [678, 242] on div at bounding box center [681, 236] width 20 height 20
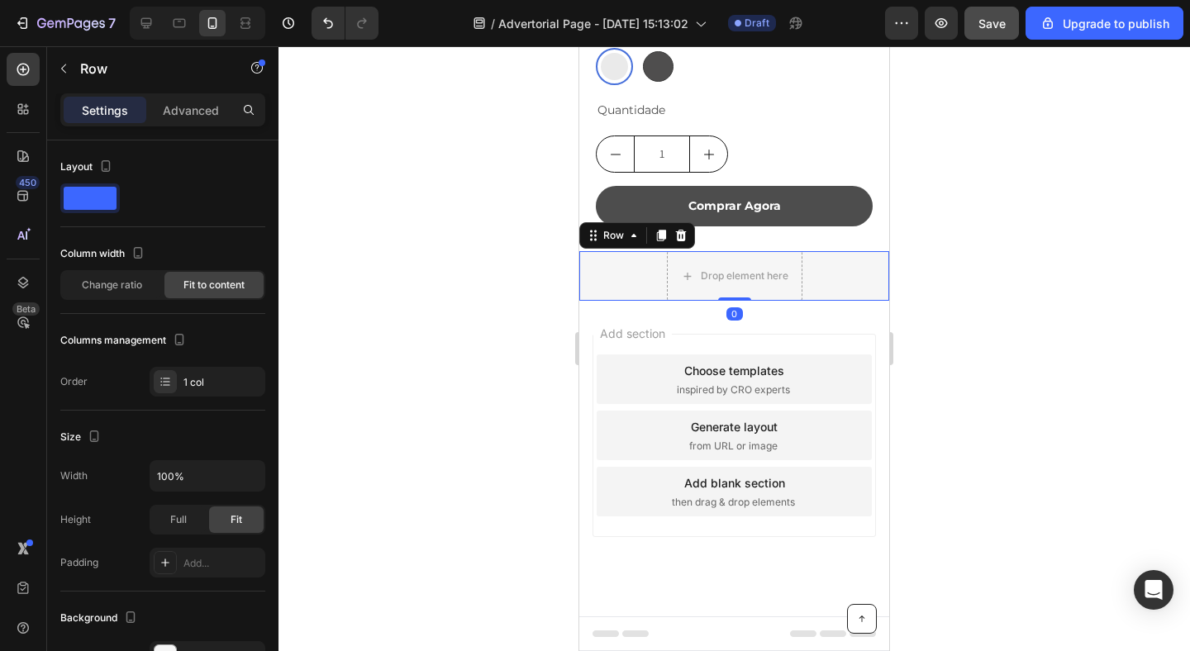
scroll to position [4298, 0]
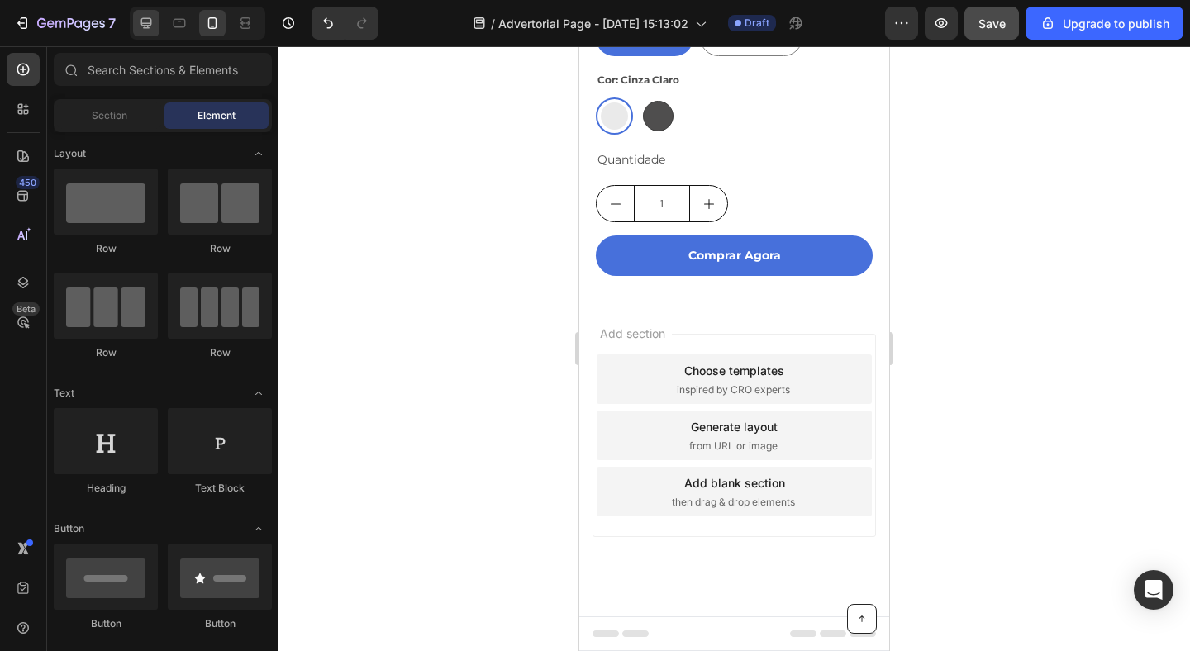
click at [145, 28] on icon at bounding box center [146, 23] width 17 height 17
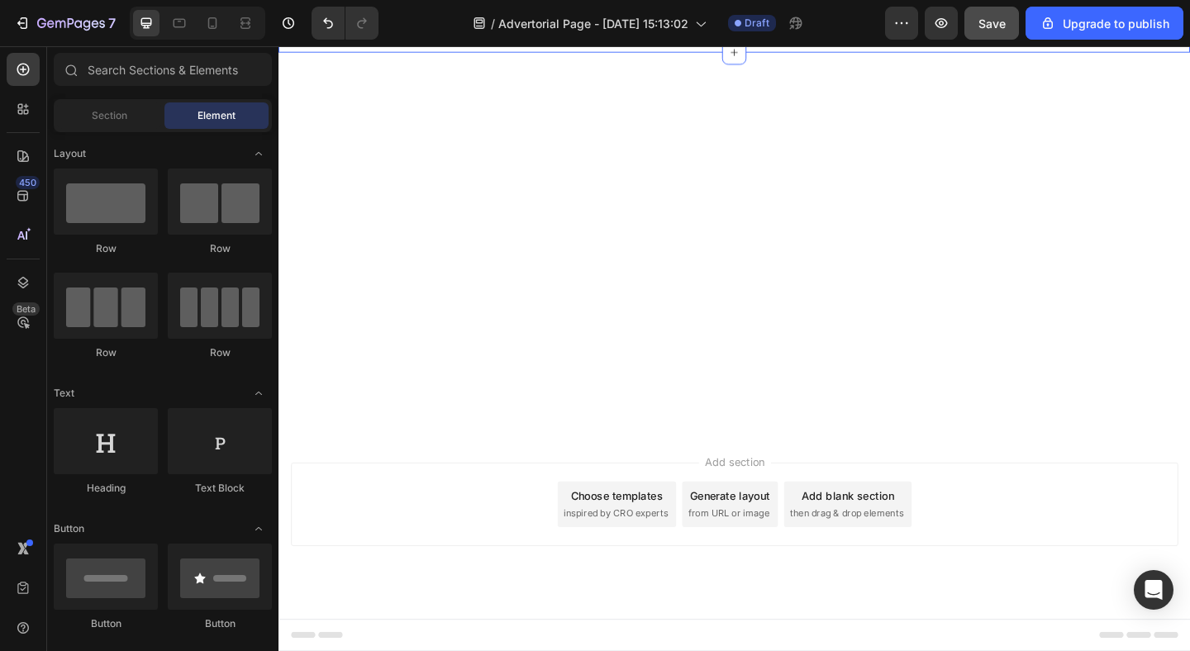
scroll to position [4951, 0]
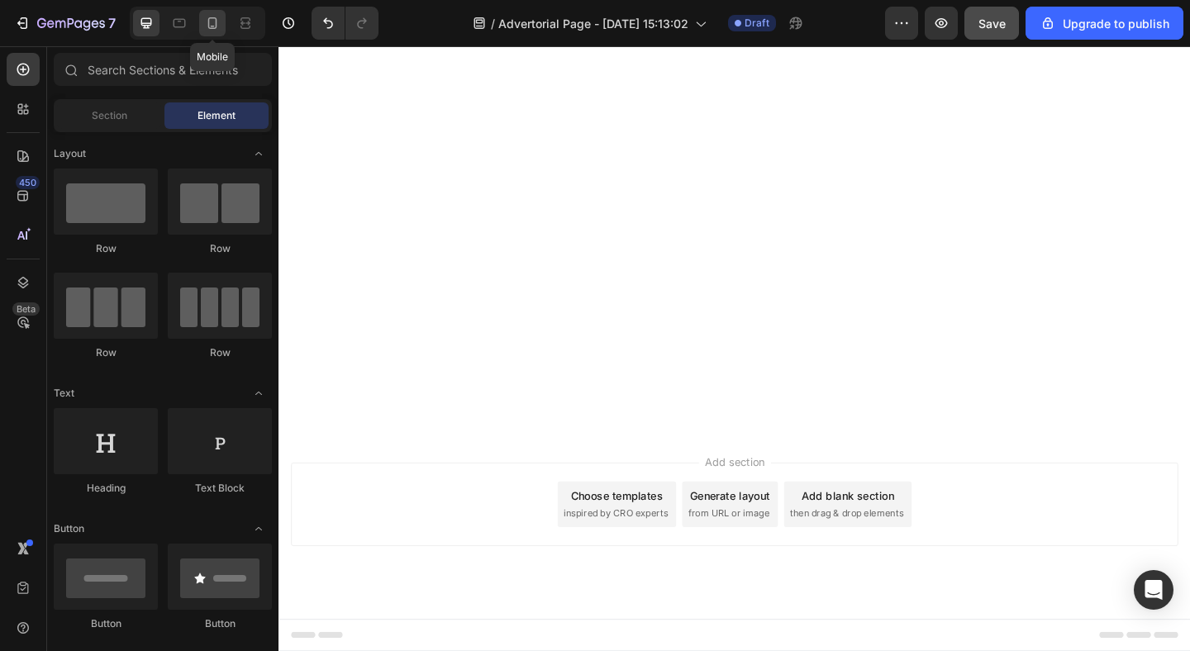
click at [213, 25] on icon at bounding box center [212, 23] width 17 height 17
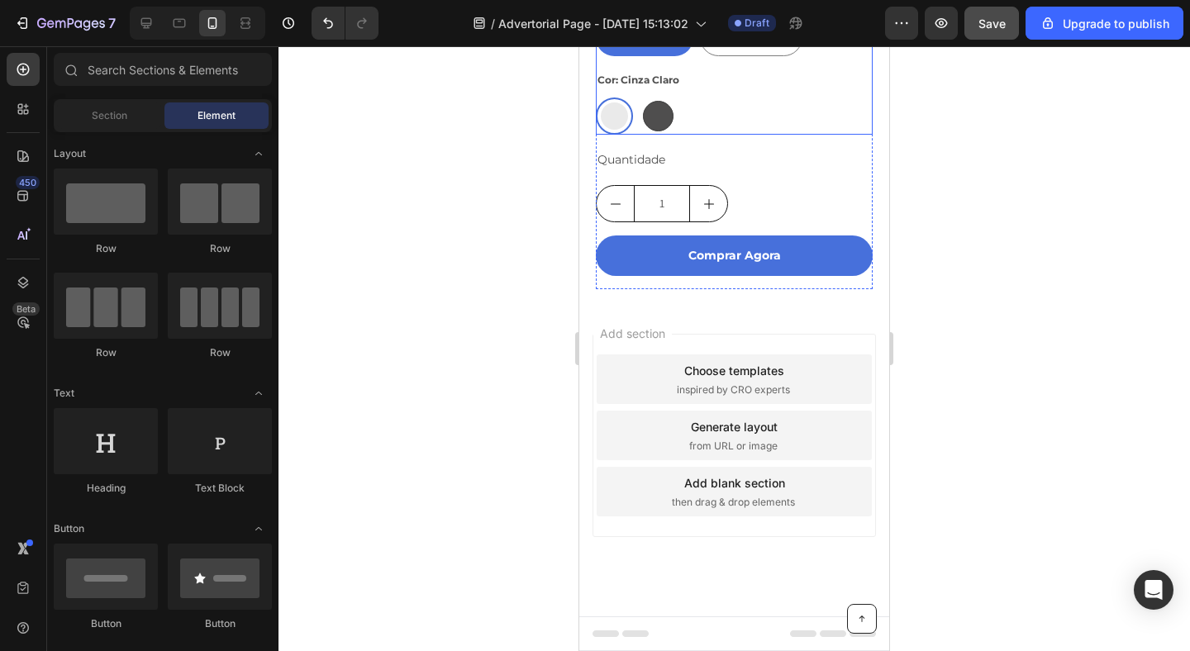
scroll to position [4295, 0]
click at [150, 16] on icon at bounding box center [146, 23] width 17 height 17
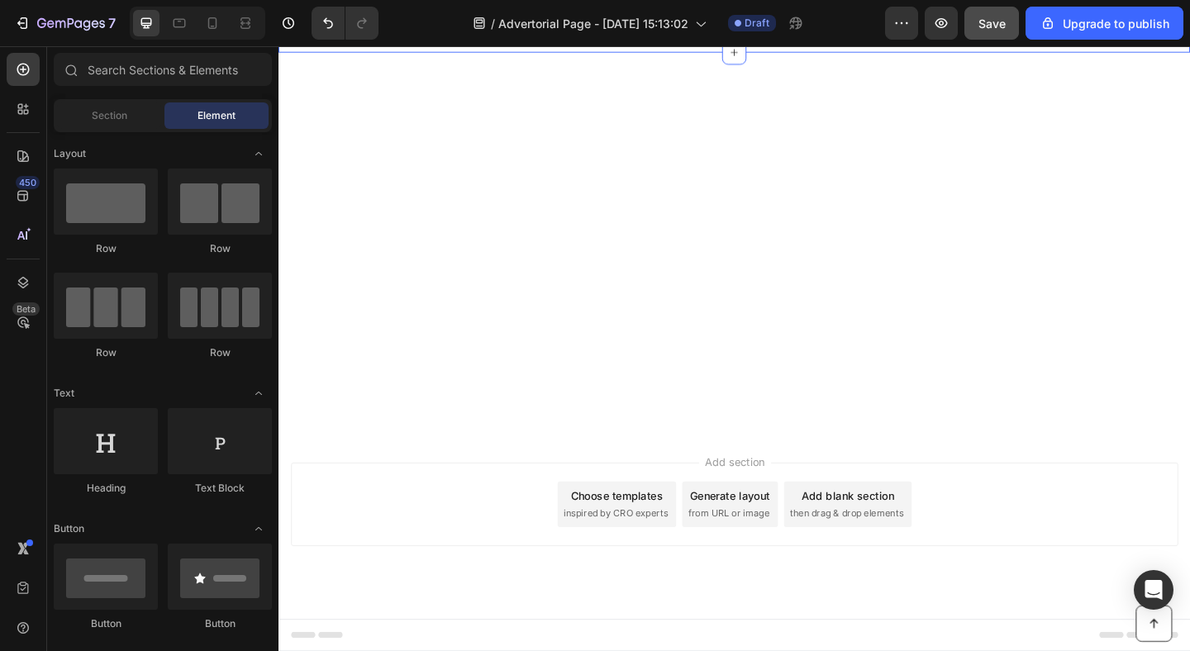
scroll to position [6059, 0]
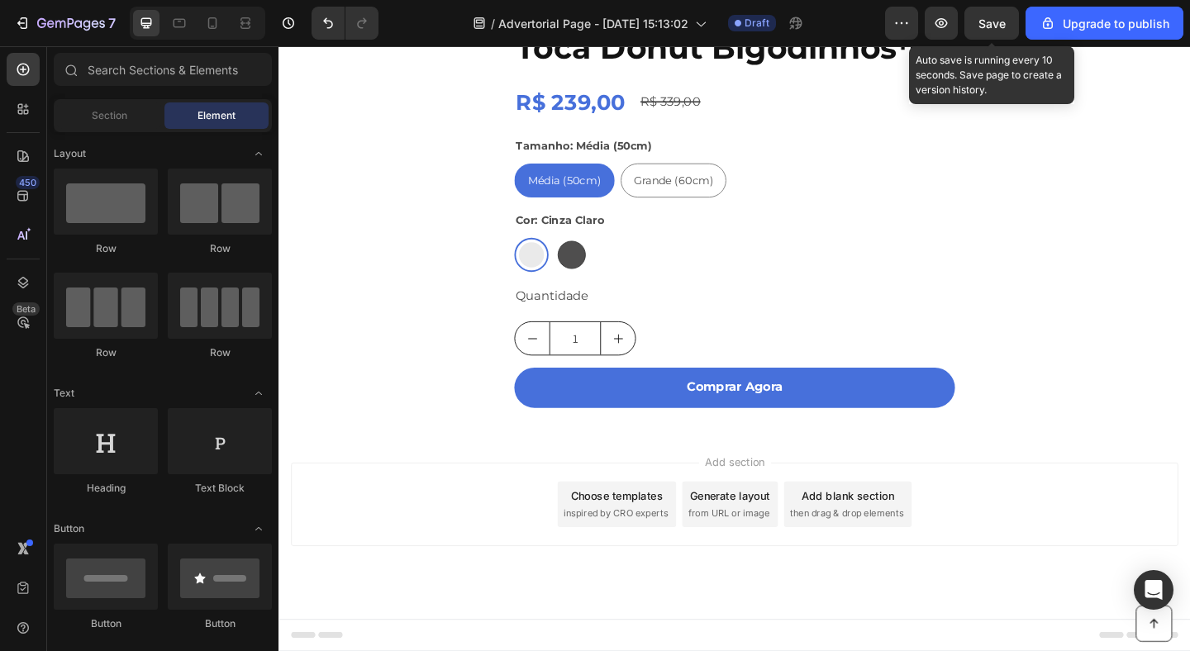
click at [997, 27] on span "Save" at bounding box center [991, 24] width 27 height 14
